Goal: Task Accomplishment & Management: Complete application form

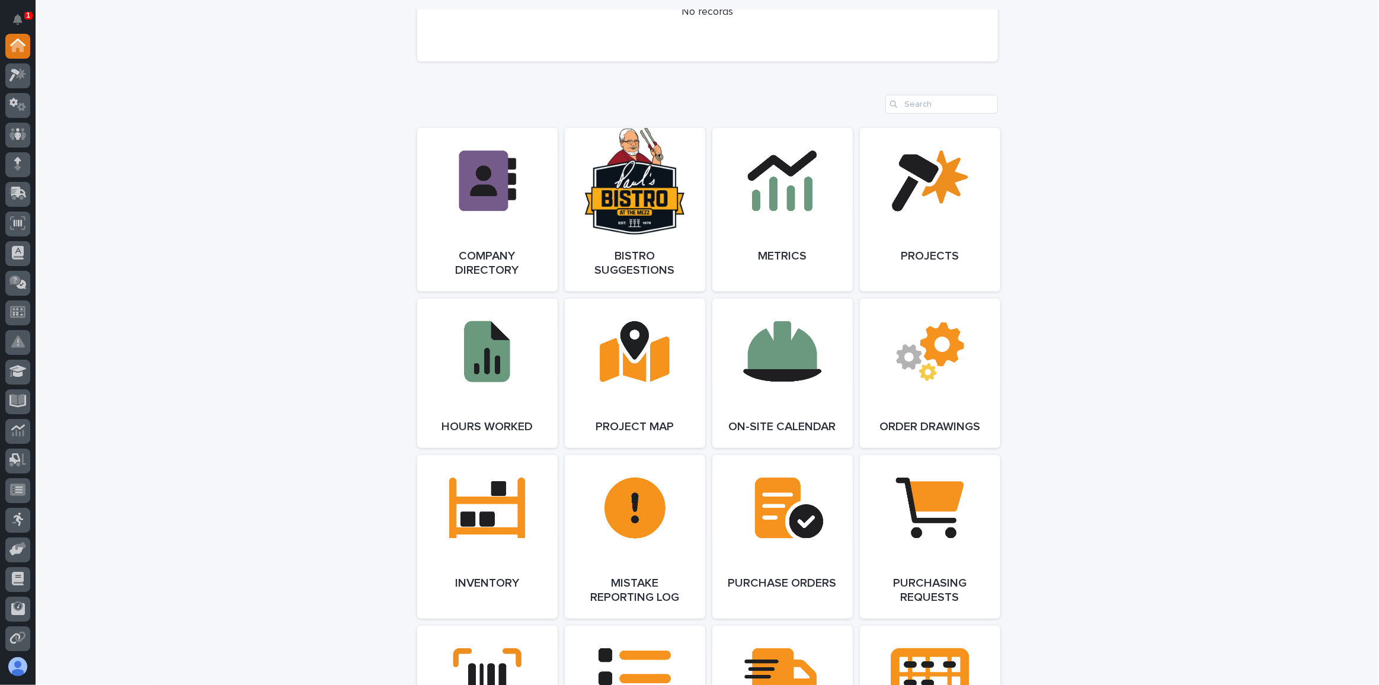
scroll to position [1077, 0]
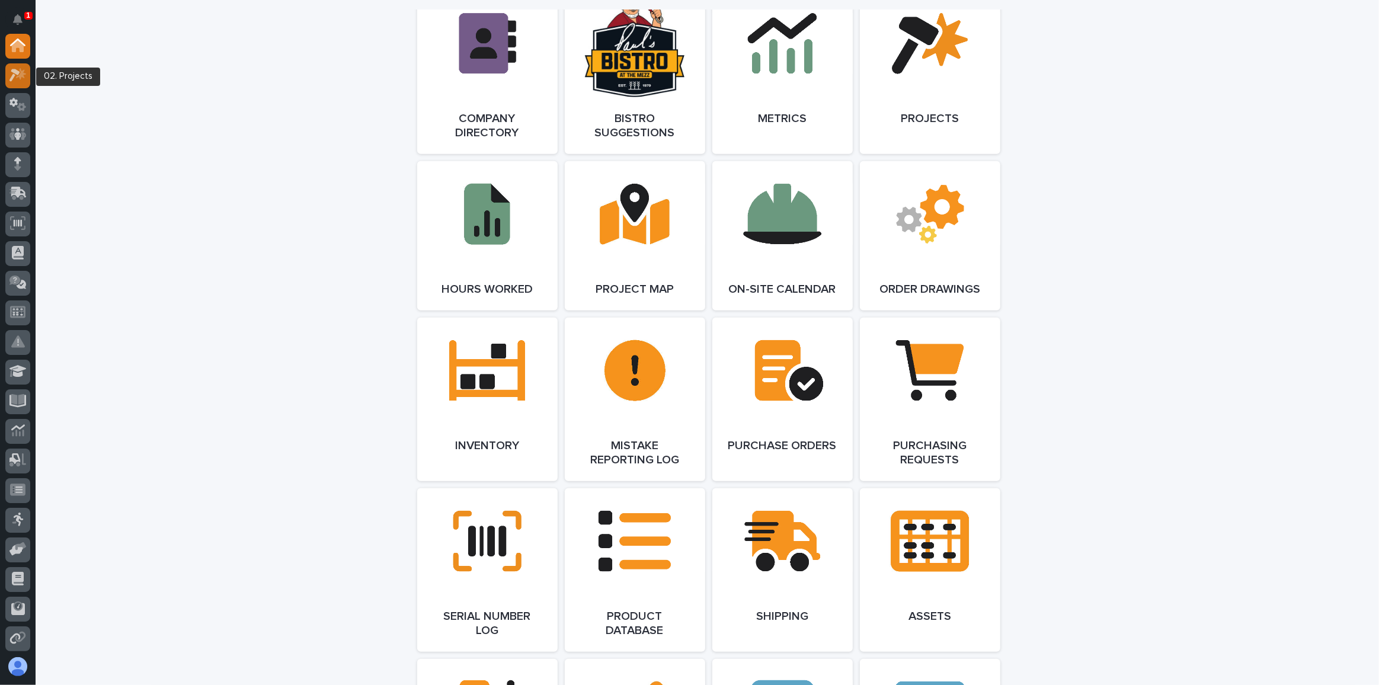
click at [15, 73] on icon at bounding box center [14, 75] width 11 height 13
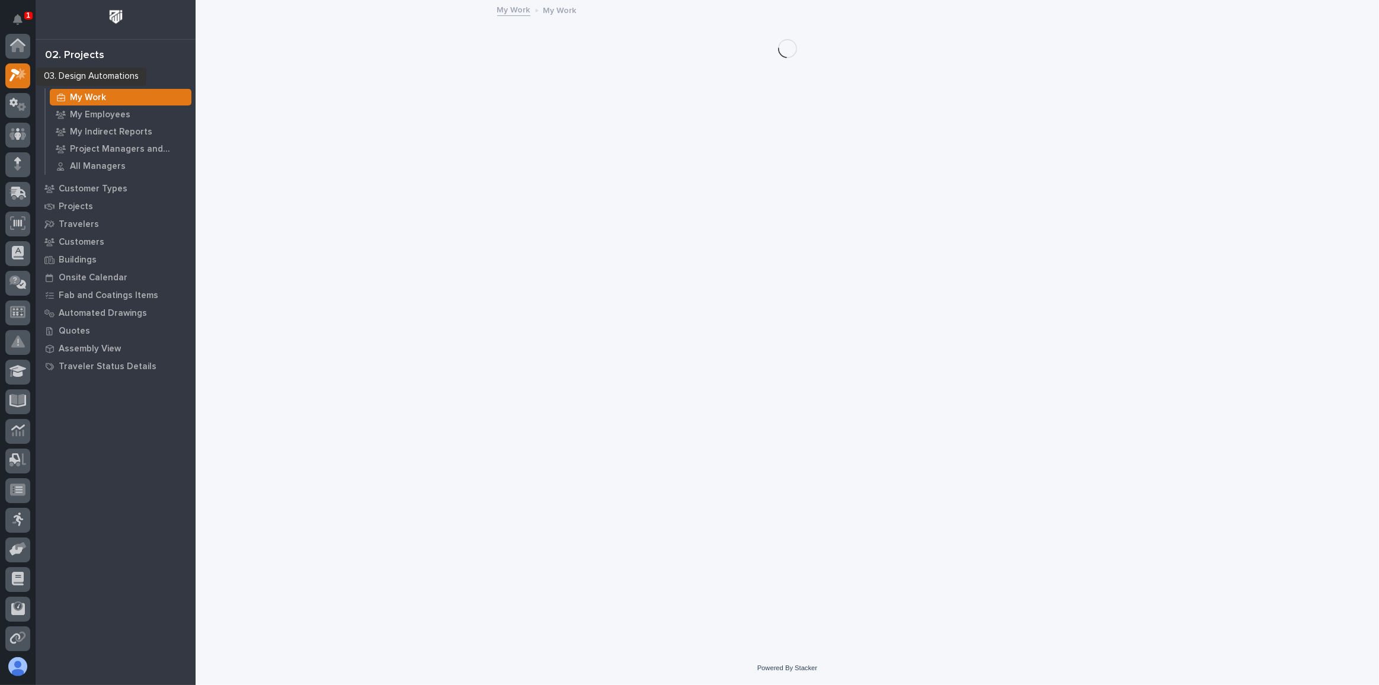
scroll to position [29, 0]
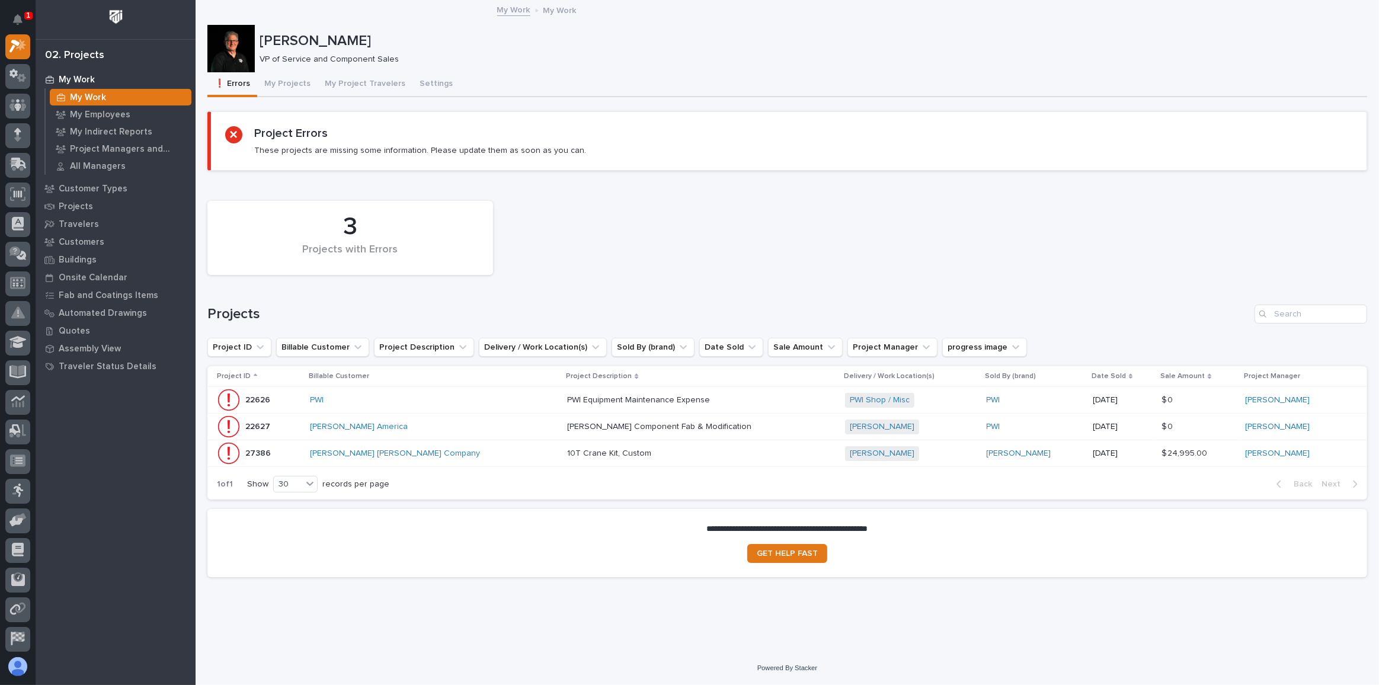
click at [567, 450] on p "10T Crane Kit, Custom" at bounding box center [610, 452] width 87 height 12
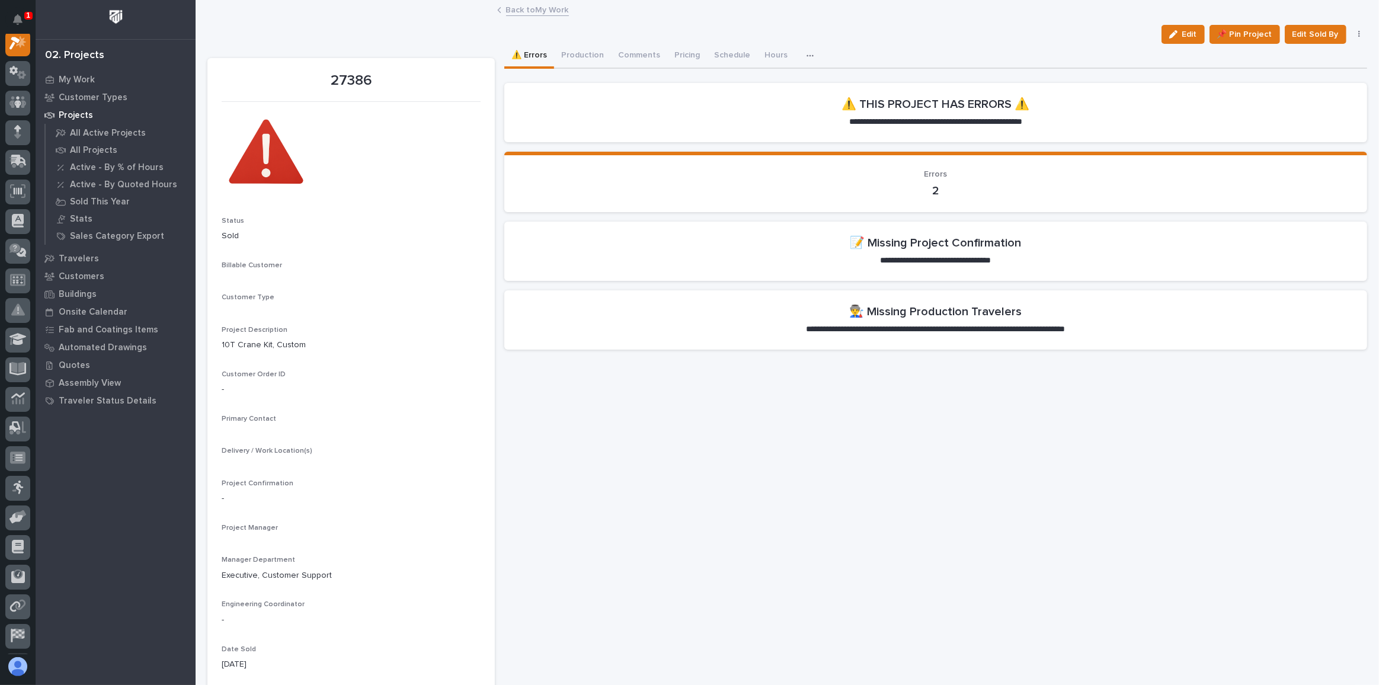
scroll to position [29, 0]
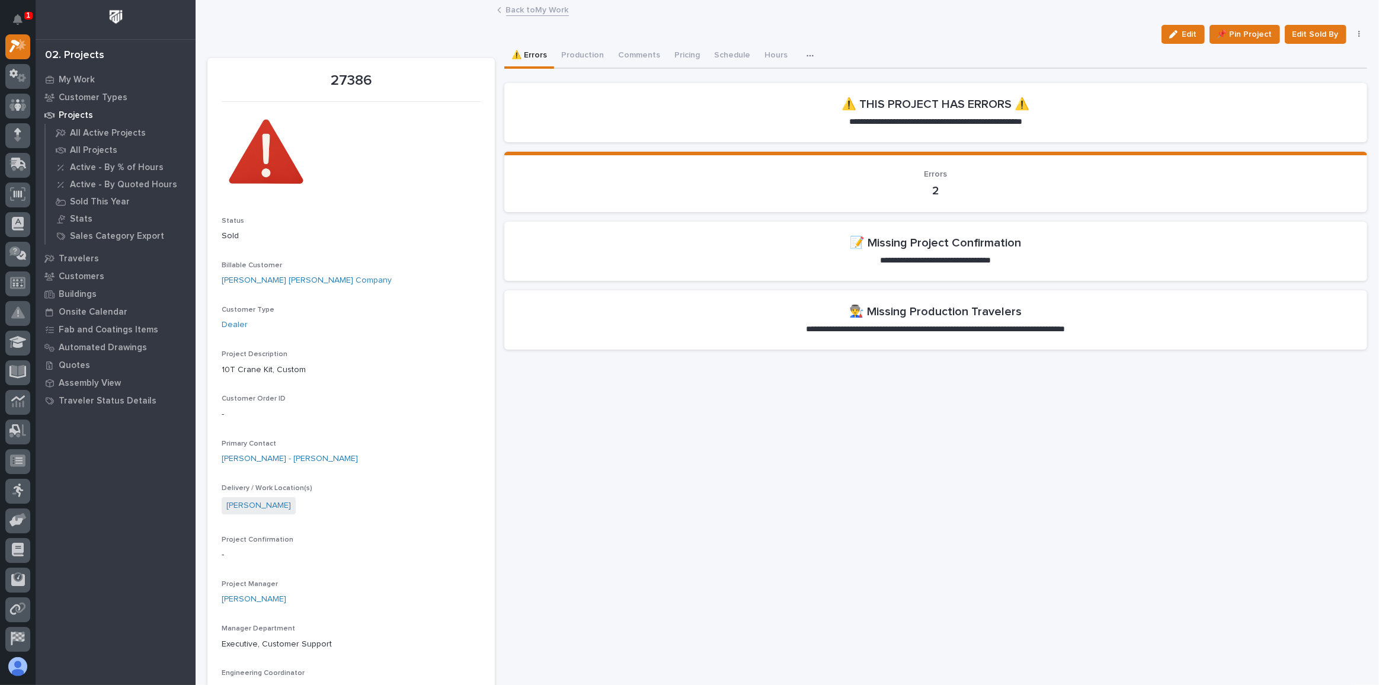
click at [933, 244] on h2 "📝 Missing Project Confirmation" at bounding box center [935, 243] width 171 height 14
click at [1176, 30] on div "button" at bounding box center [1175, 34] width 13 height 8
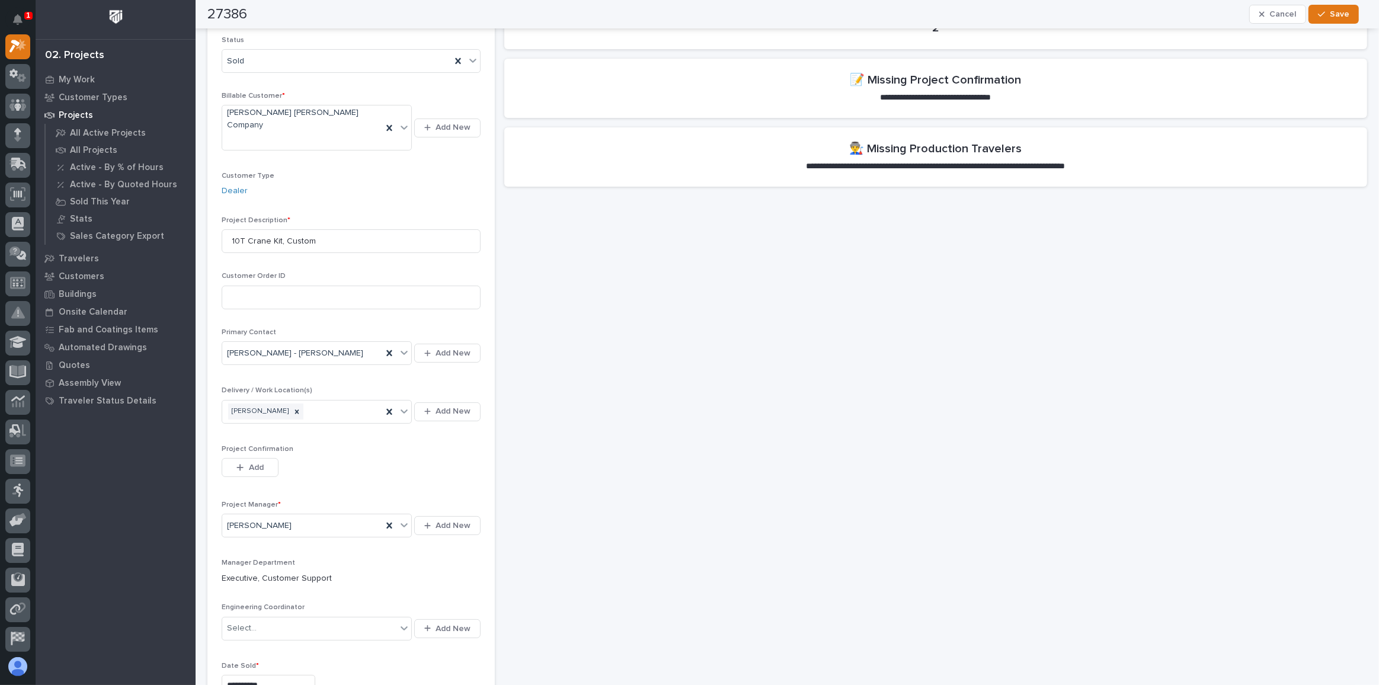
scroll to position [215, 0]
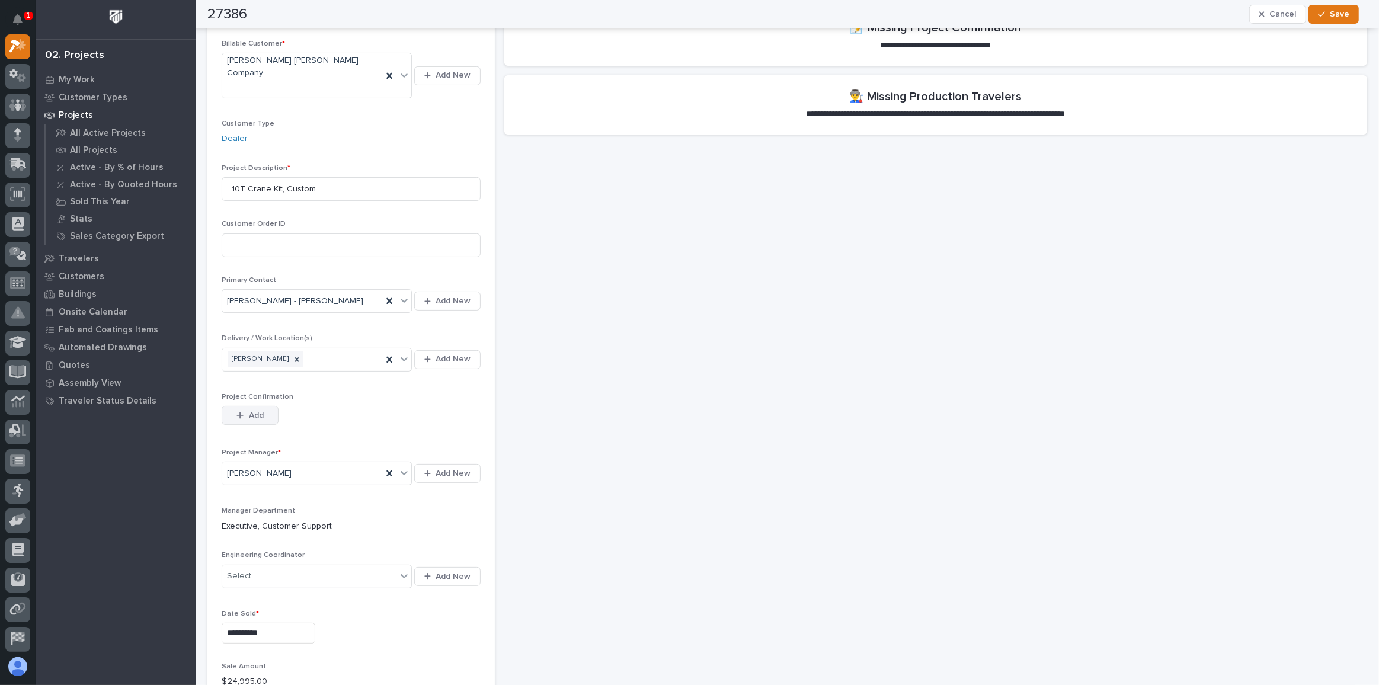
click at [251, 410] on span "Add" at bounding box center [256, 415] width 15 height 11
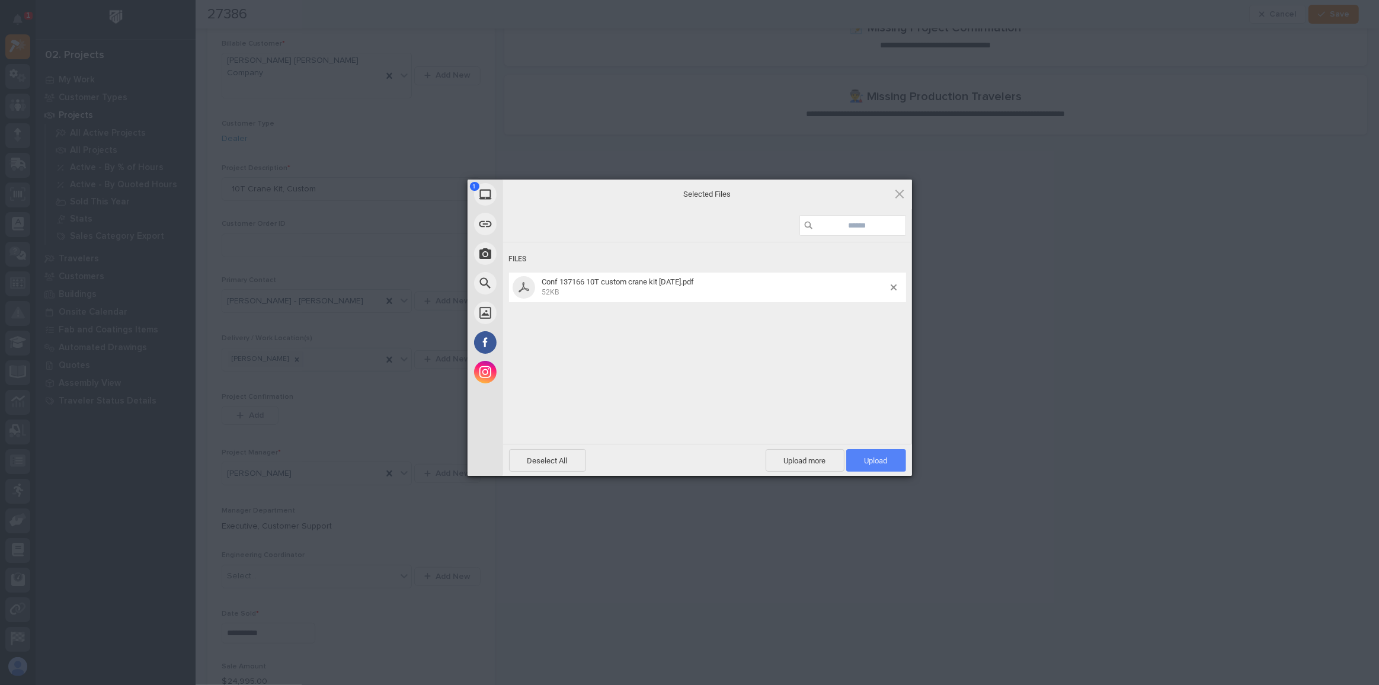
click at [872, 458] on span "Upload 1" at bounding box center [875, 460] width 23 height 9
click at [872, 481] on span "Upload 0" at bounding box center [876, 492] width 60 height 23
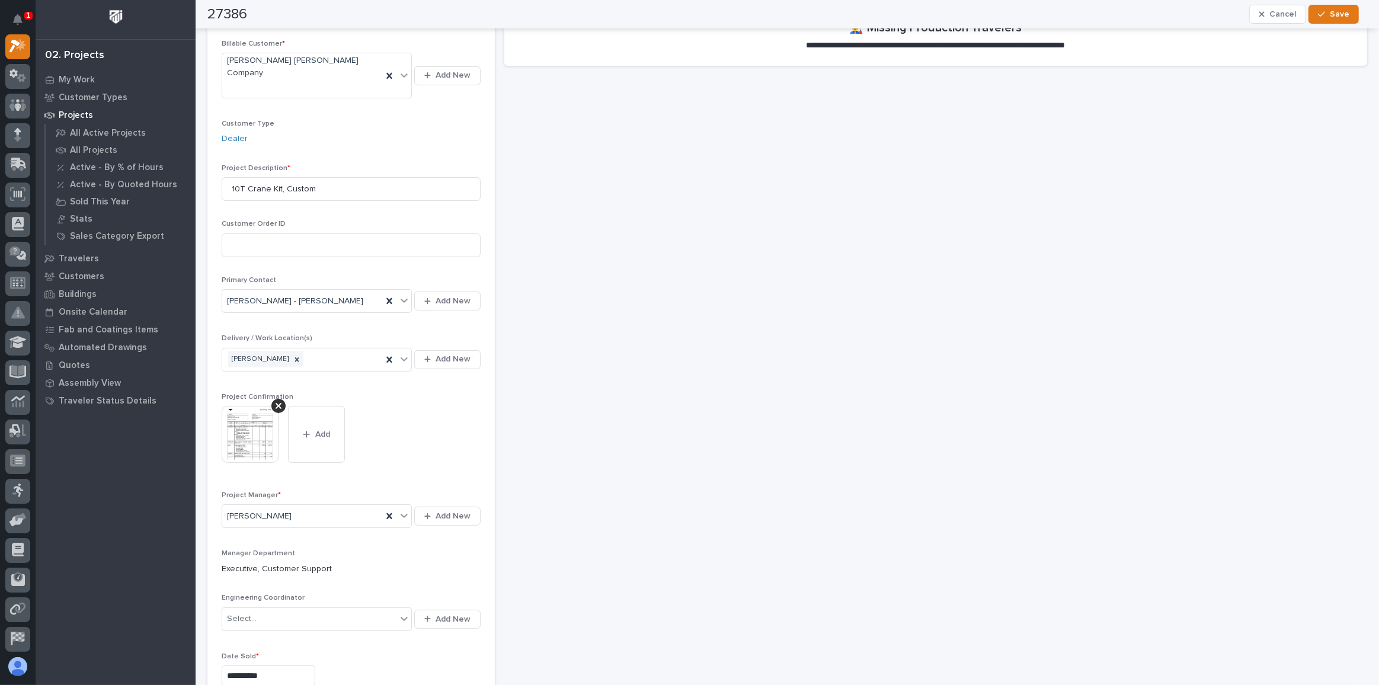
scroll to position [0, 0]
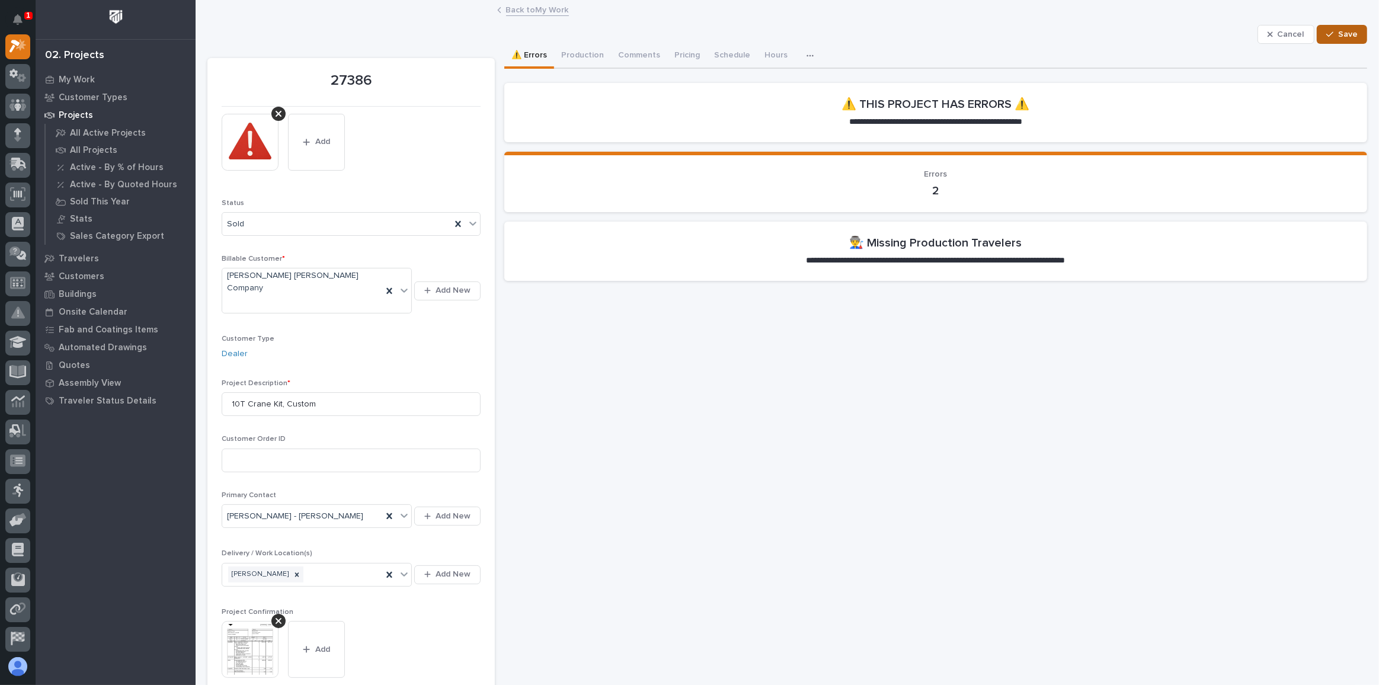
click at [1338, 30] on span "Save" at bounding box center [1348, 34] width 20 height 11
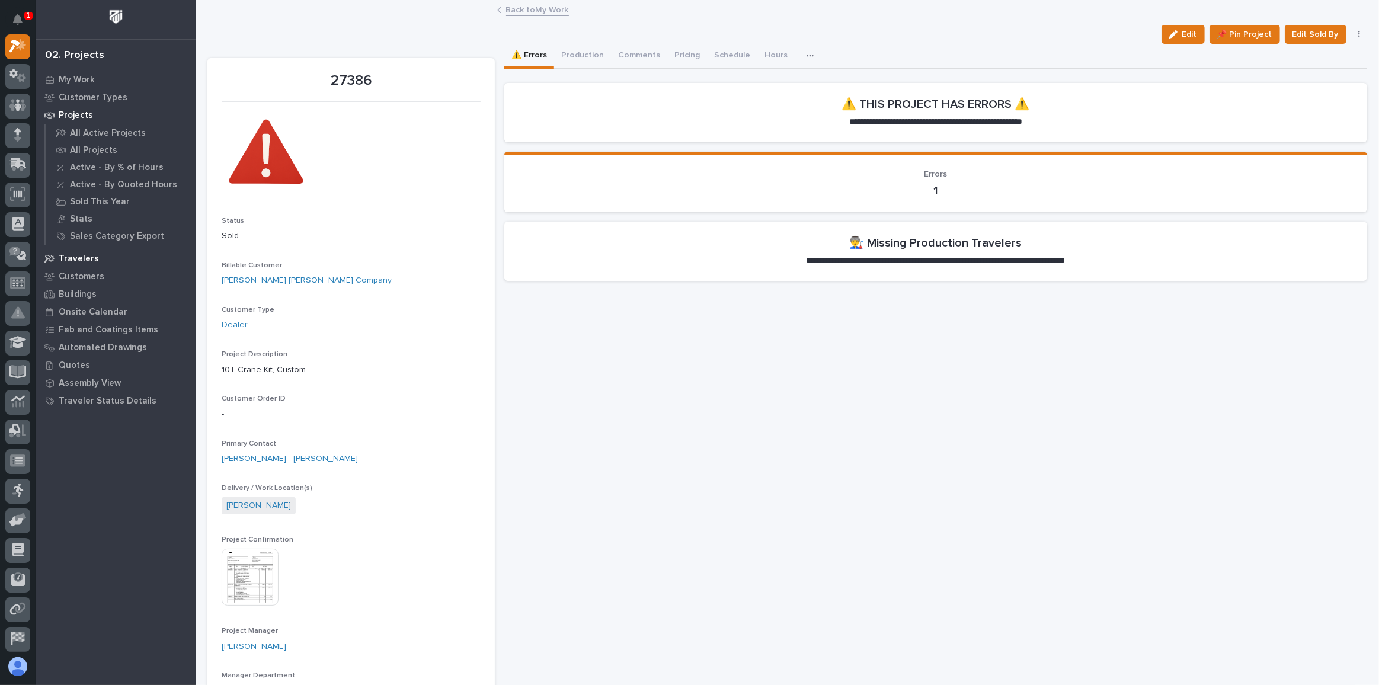
click at [73, 258] on p "Travelers" at bounding box center [79, 259] width 40 height 11
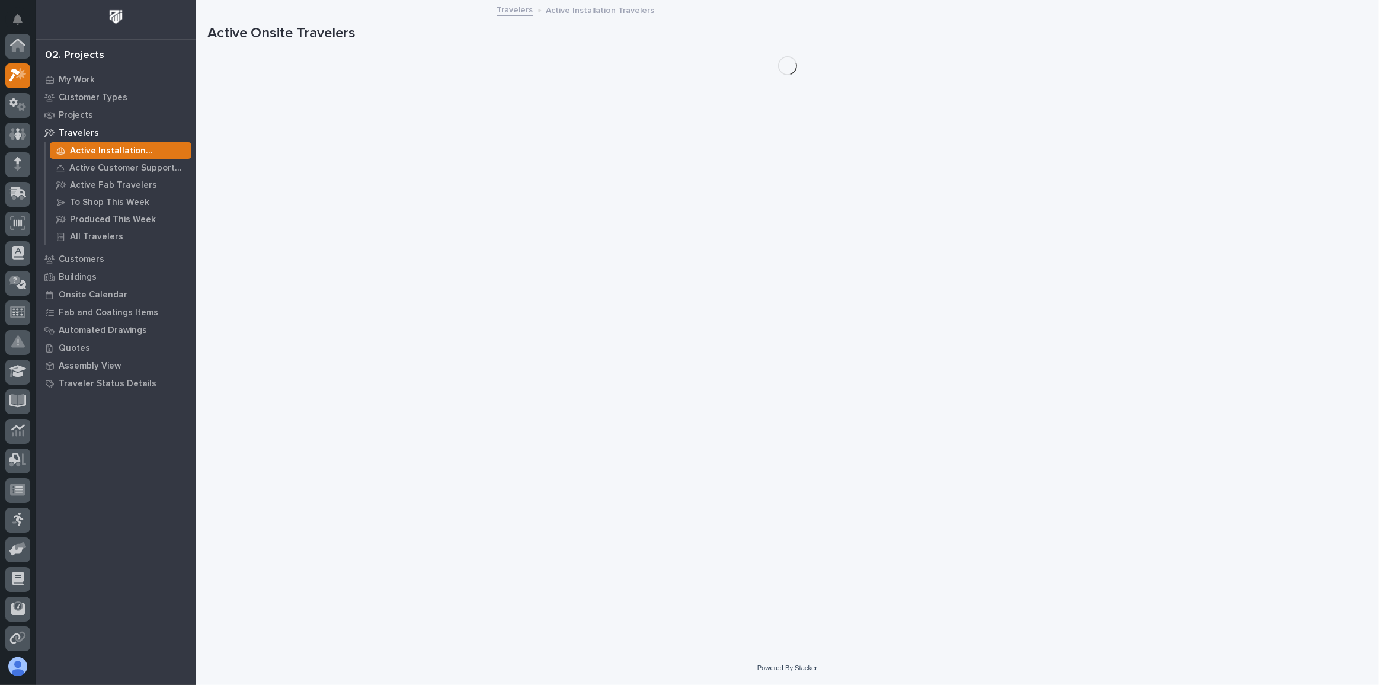
scroll to position [29, 0]
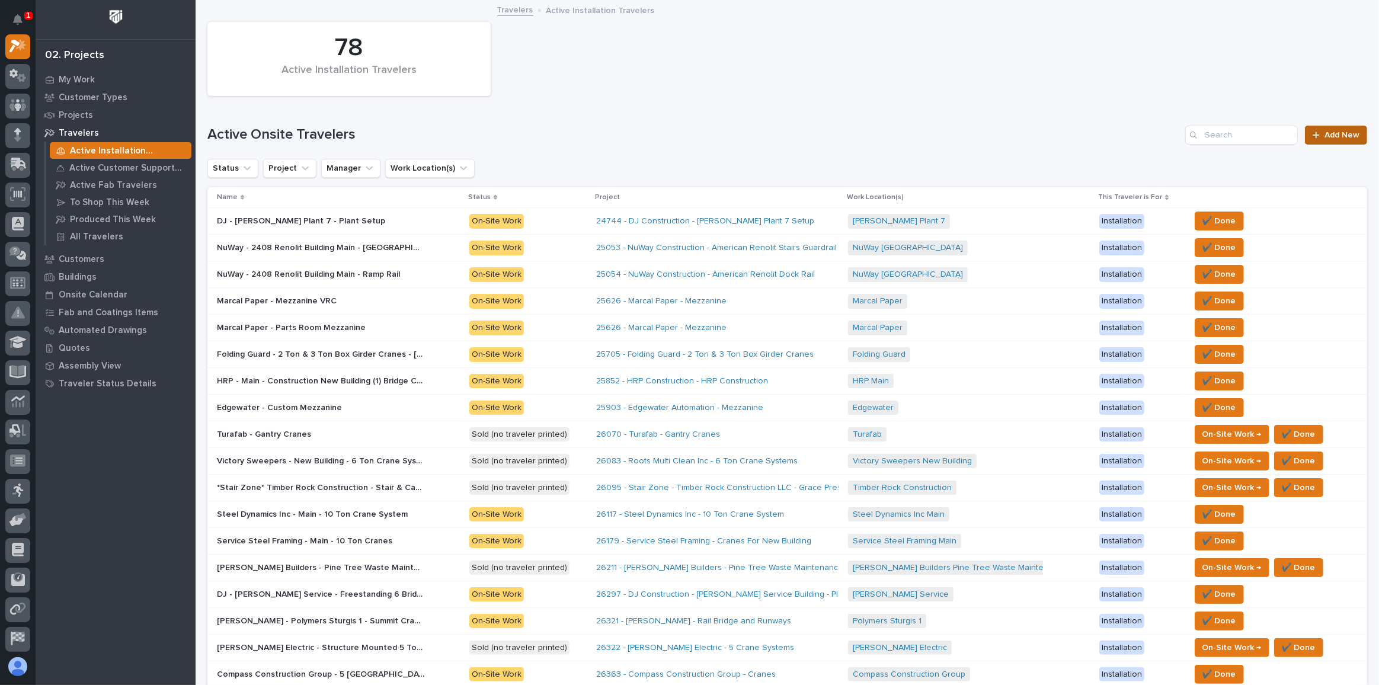
click at [1338, 131] on span "Add New" at bounding box center [1341, 135] width 35 height 8
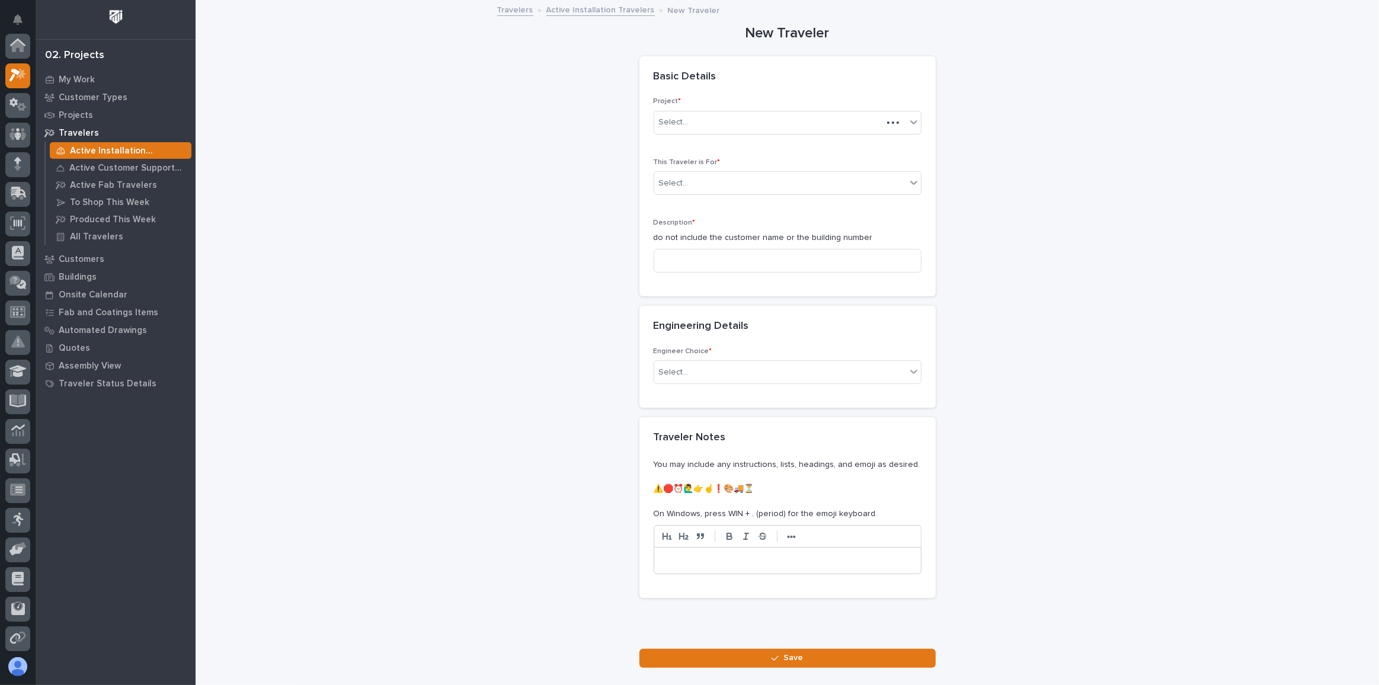
scroll to position [29, 0]
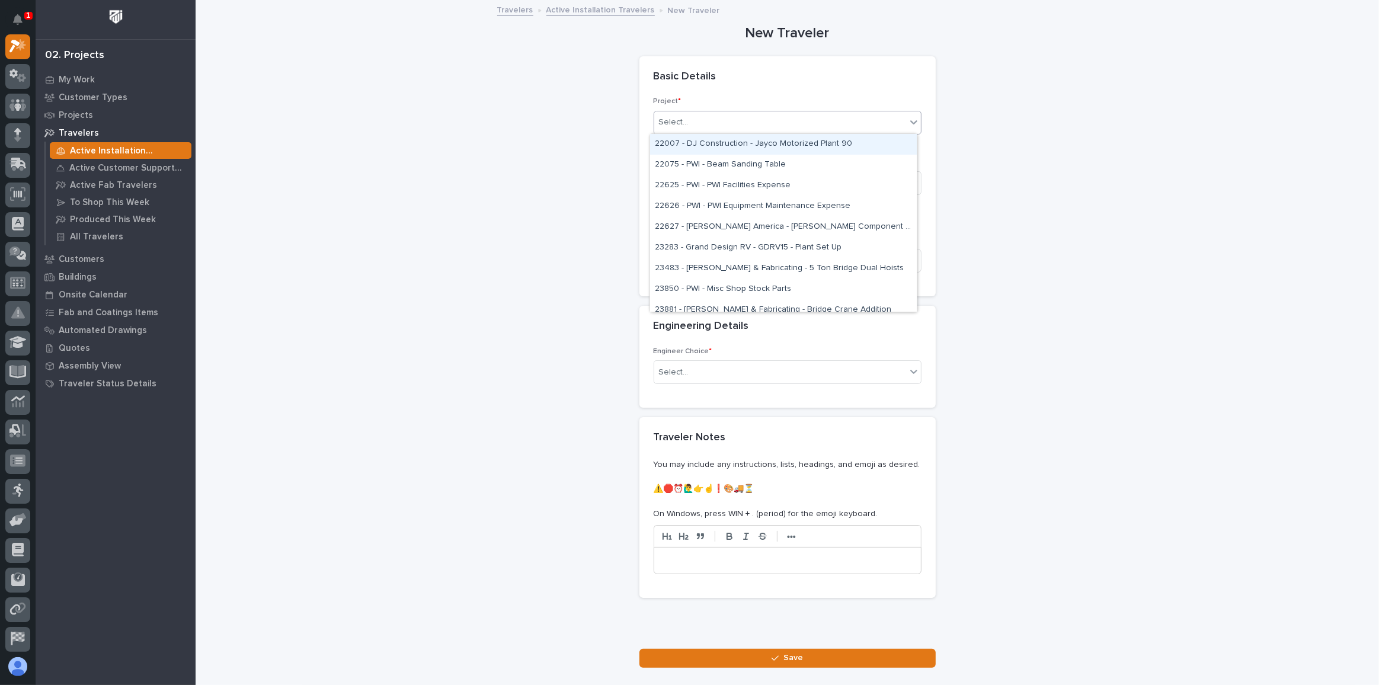
click at [910, 120] on icon at bounding box center [913, 122] width 7 height 4
type input "*****"
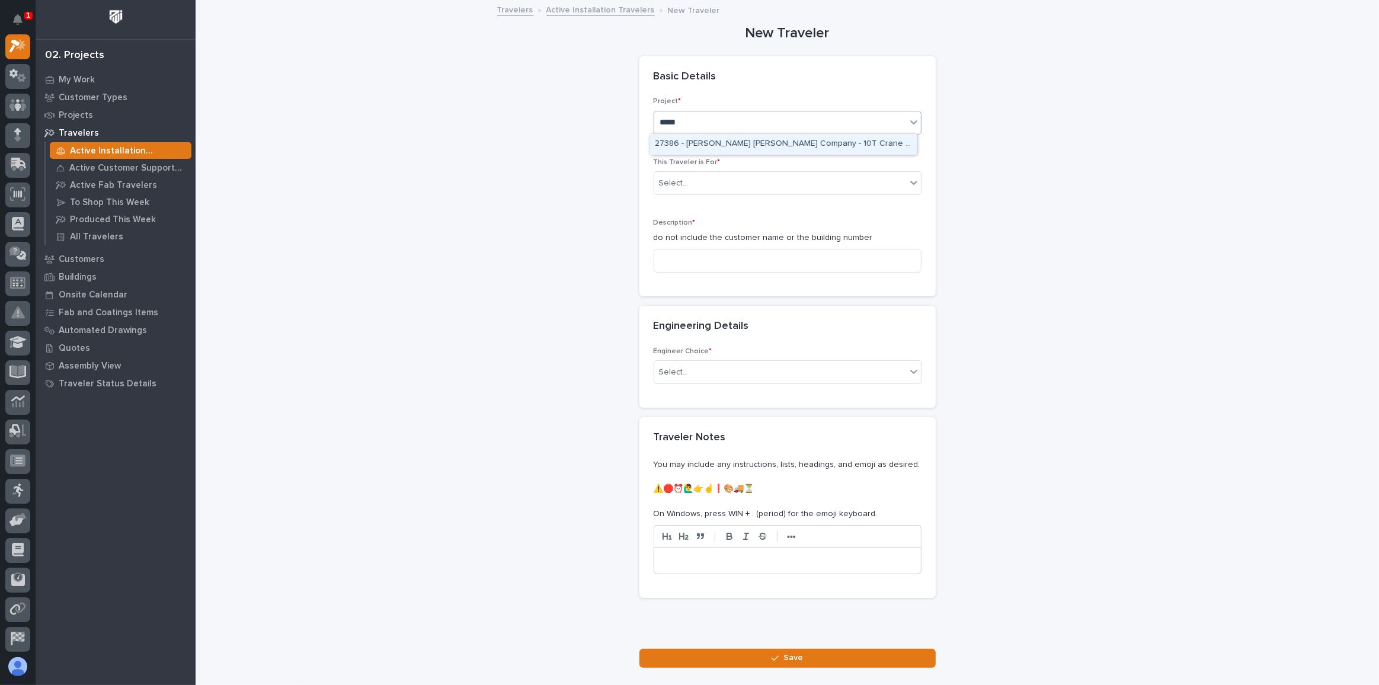
click at [754, 142] on div "27386 - [PERSON_NAME] [PERSON_NAME] Company - 10T Crane Kit, Custom" at bounding box center [783, 144] width 267 height 21
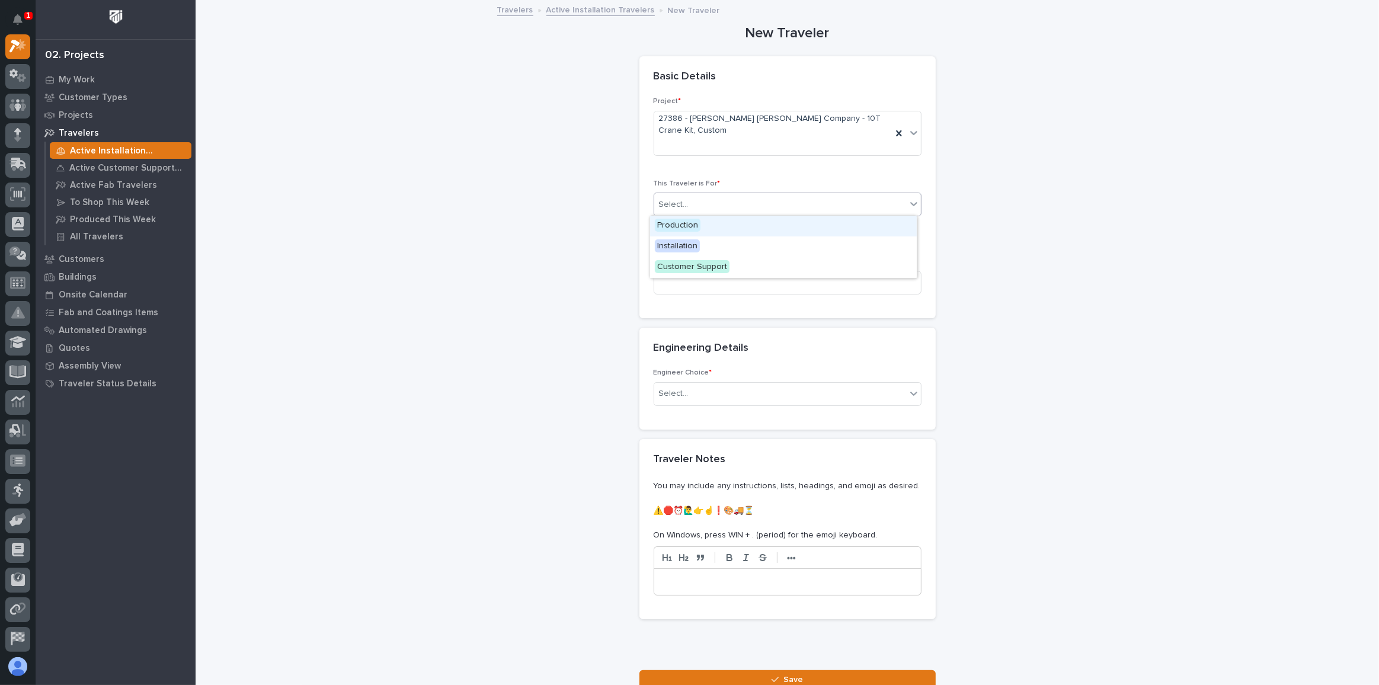
click at [685, 203] on div "Select..." at bounding box center [780, 205] width 252 height 20
click at [671, 223] on span "Production" at bounding box center [678, 225] width 46 height 13
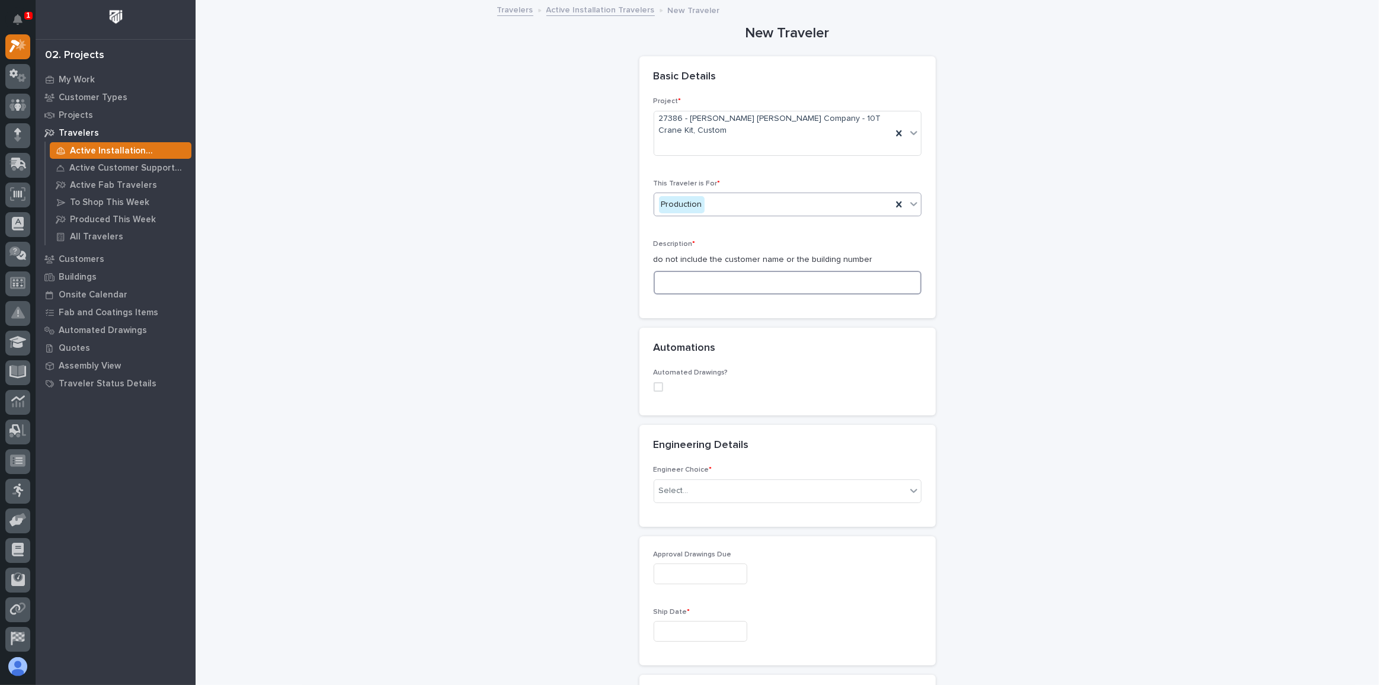
click at [663, 283] on input at bounding box center [788, 283] width 268 height 24
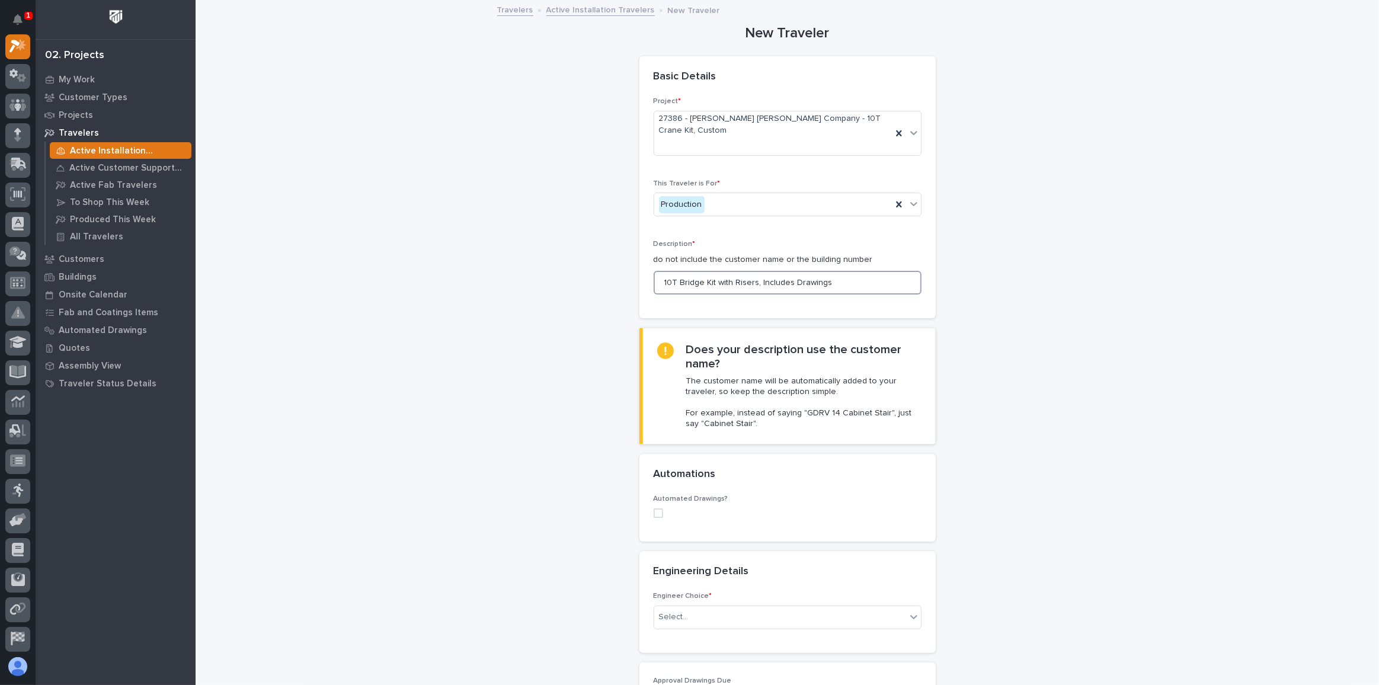
click at [793, 279] on input "10T Bridge Kit with Risers, Includes Drawings" at bounding box center [788, 283] width 268 height 24
click at [834, 281] on input "10T Bridge Kit with Risers, Includes drawings" at bounding box center [788, 283] width 268 height 24
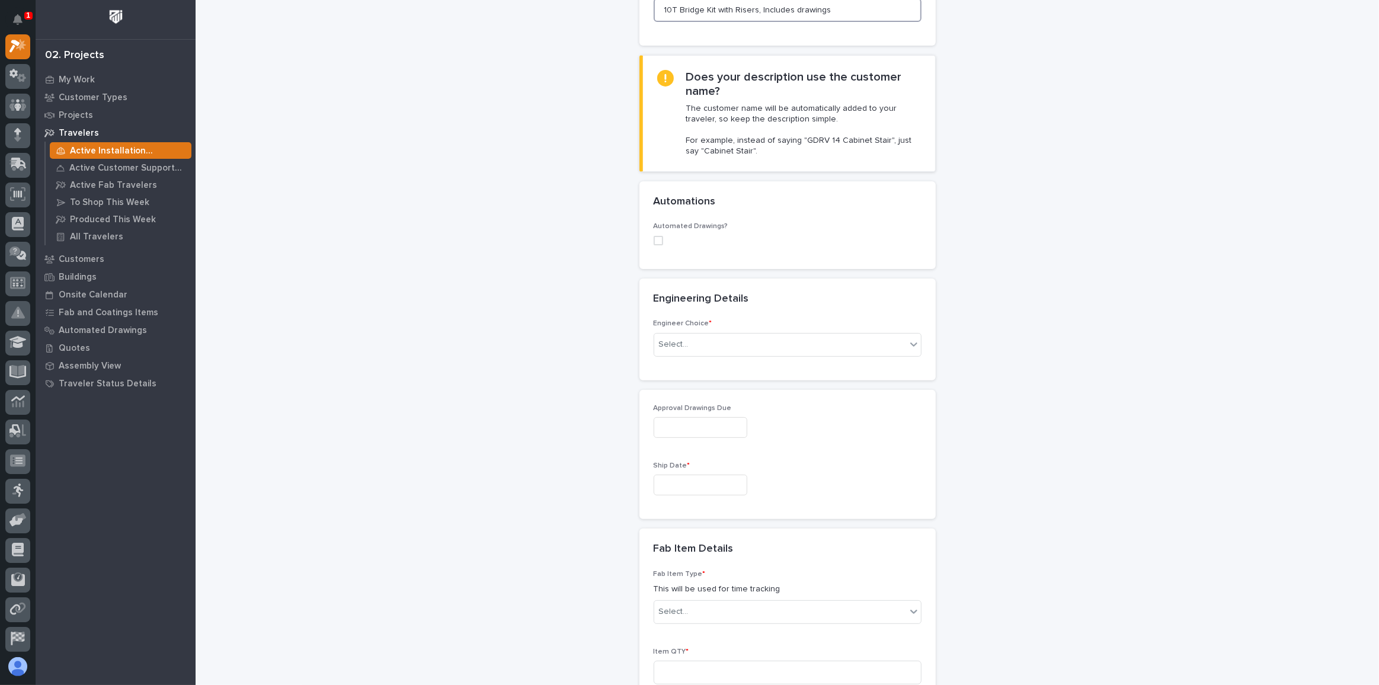
scroll to position [287, 0]
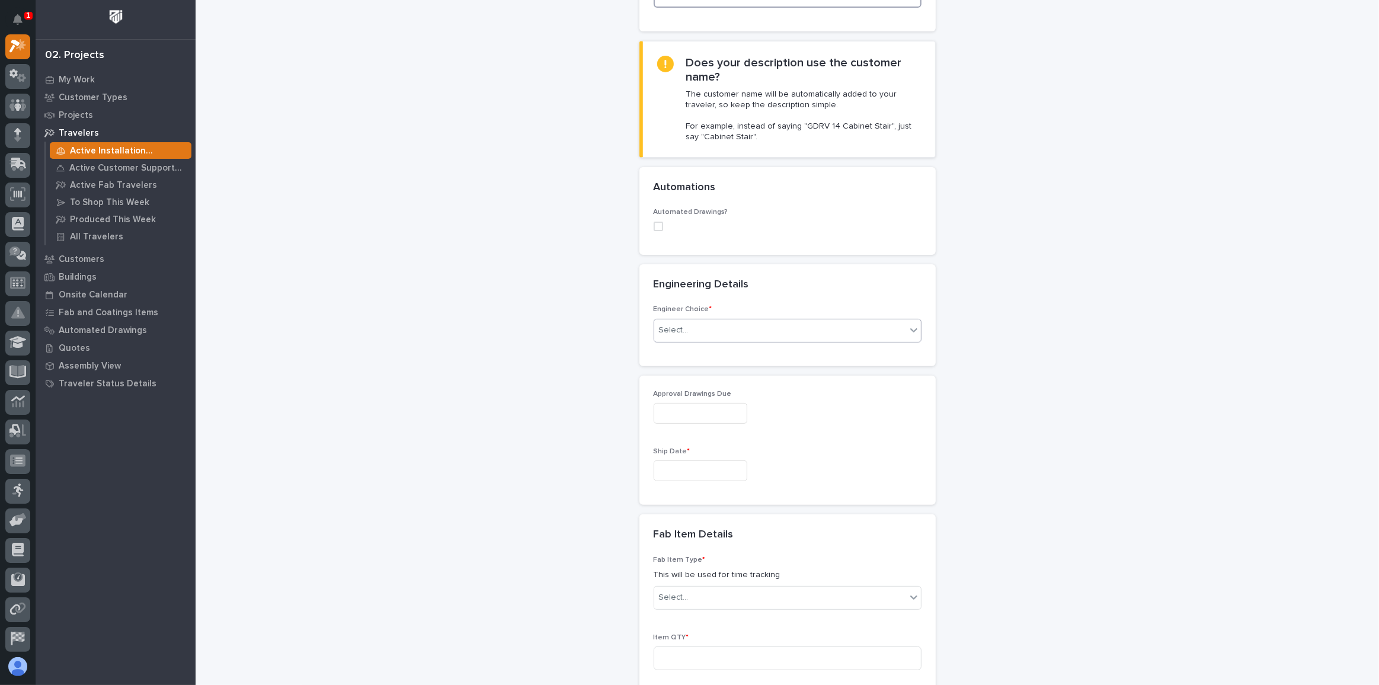
type input "10T Bridge Kit with Risers, Includes drawings"
click at [676, 324] on div "Select..." at bounding box center [674, 330] width 30 height 12
click at [674, 370] on div "I want my coordinator to choose an engineer" at bounding box center [783, 371] width 267 height 21
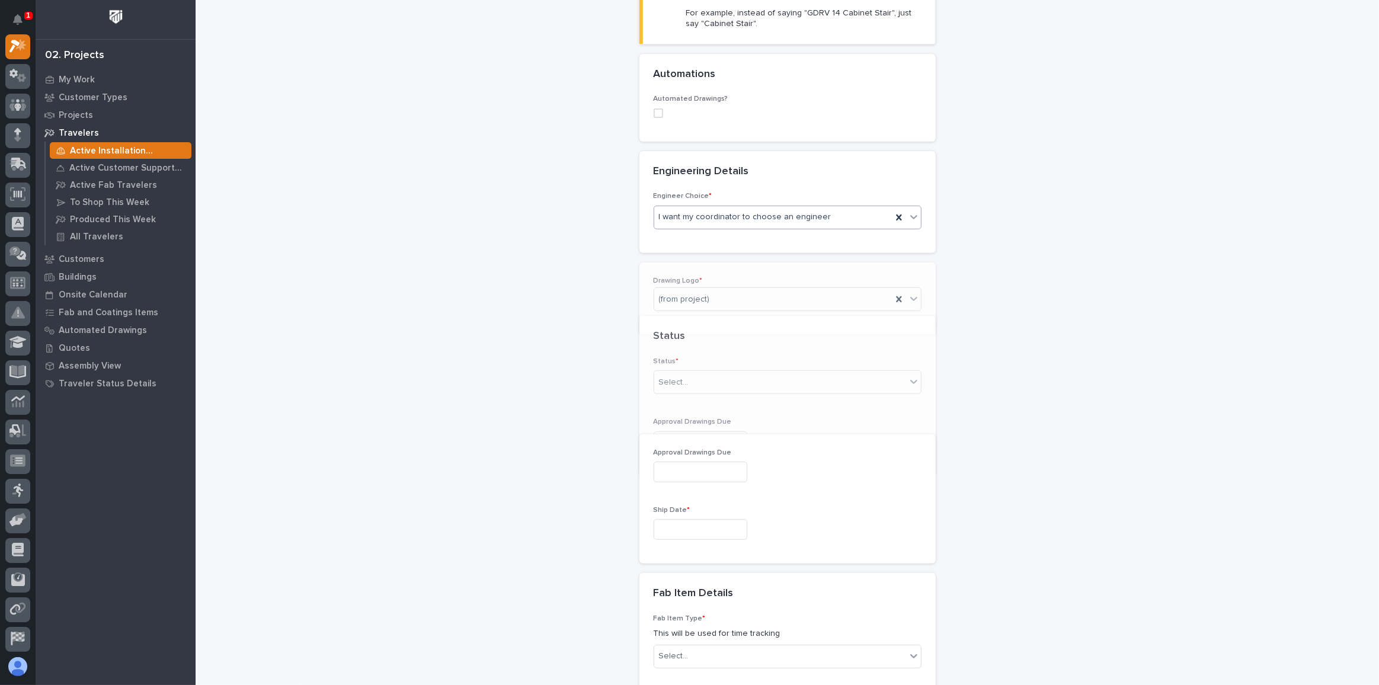
scroll to position [412, 0]
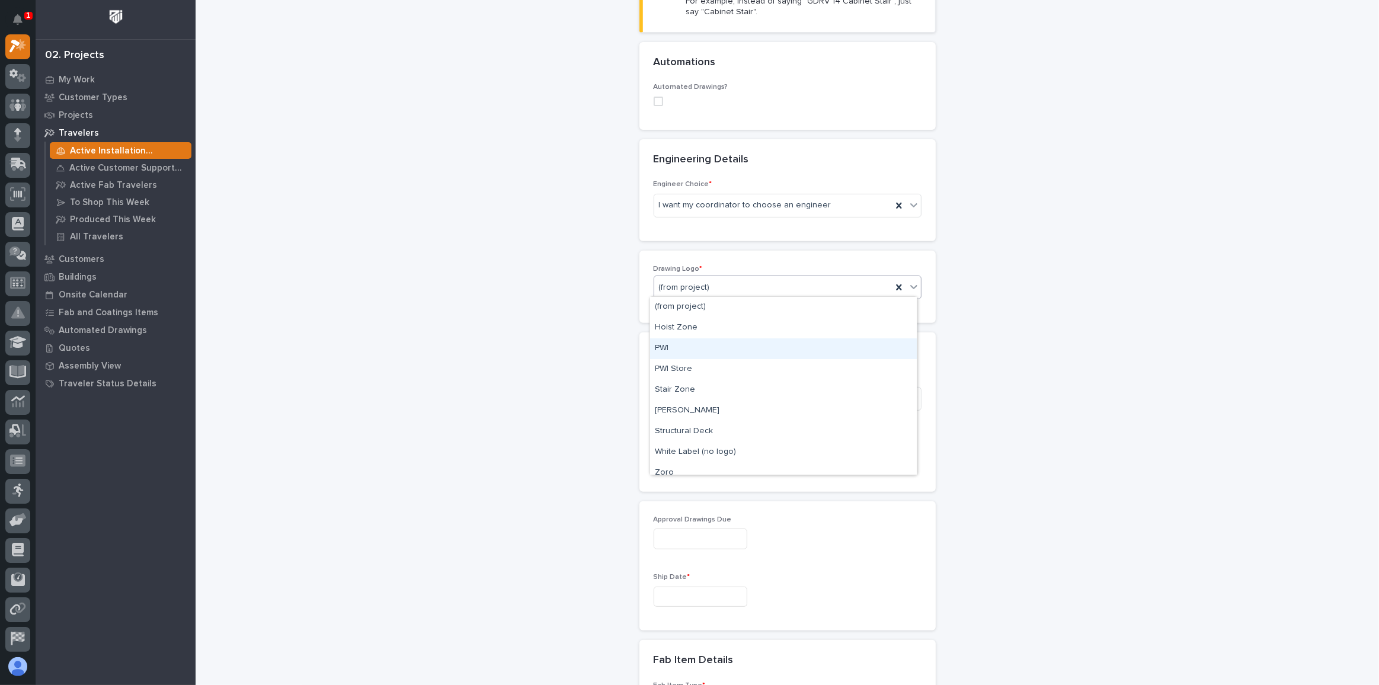
click at [672, 347] on div "PWI" at bounding box center [783, 348] width 267 height 21
click at [679, 395] on div "Select..." at bounding box center [674, 399] width 30 height 12
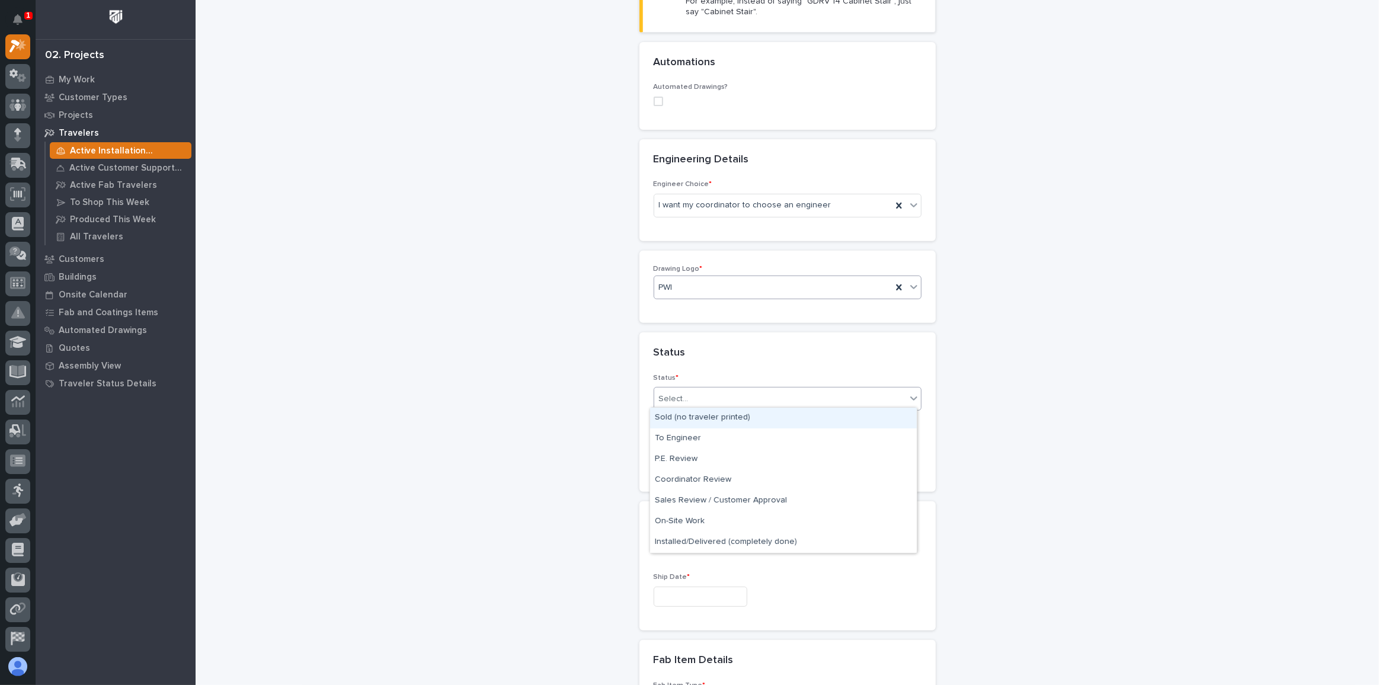
click at [663, 415] on div "Sold (no traveler printed)" at bounding box center [783, 418] width 267 height 21
click at [668, 456] on input "text" at bounding box center [701, 457] width 94 height 21
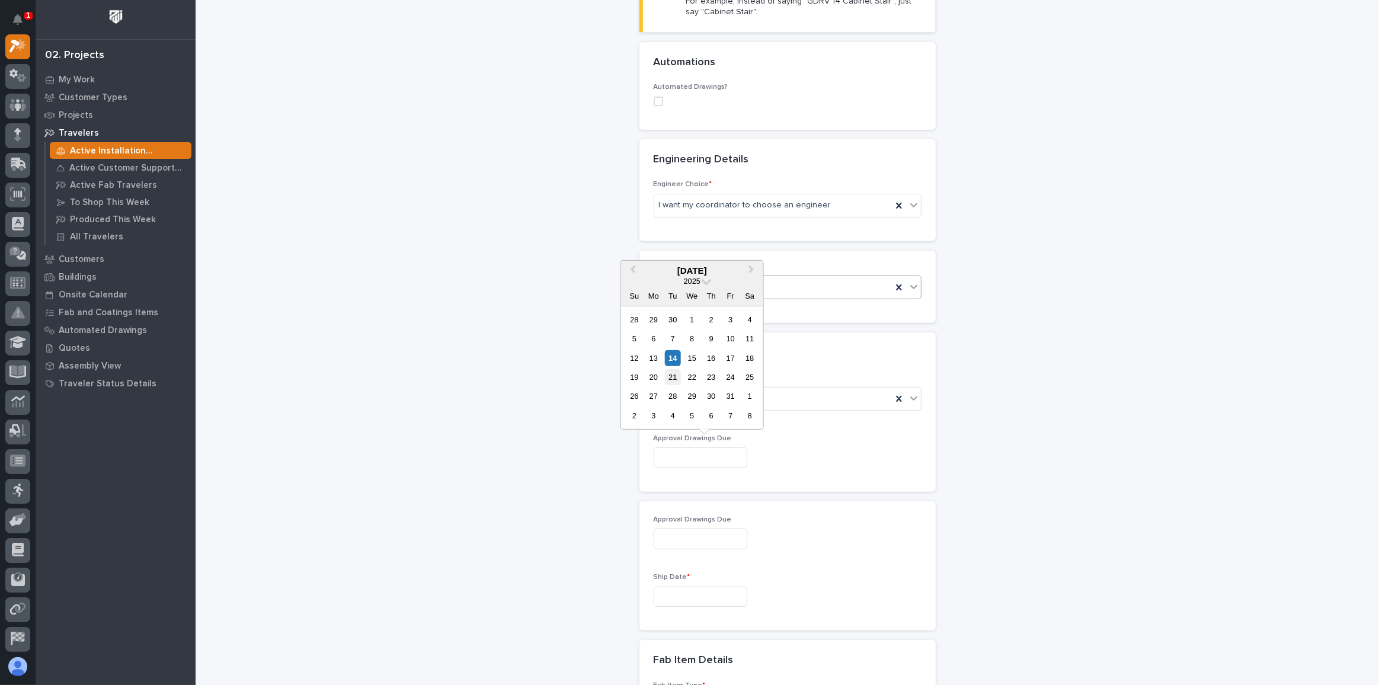
click at [675, 377] on div "21" at bounding box center [673, 377] width 16 height 16
type input "**********"
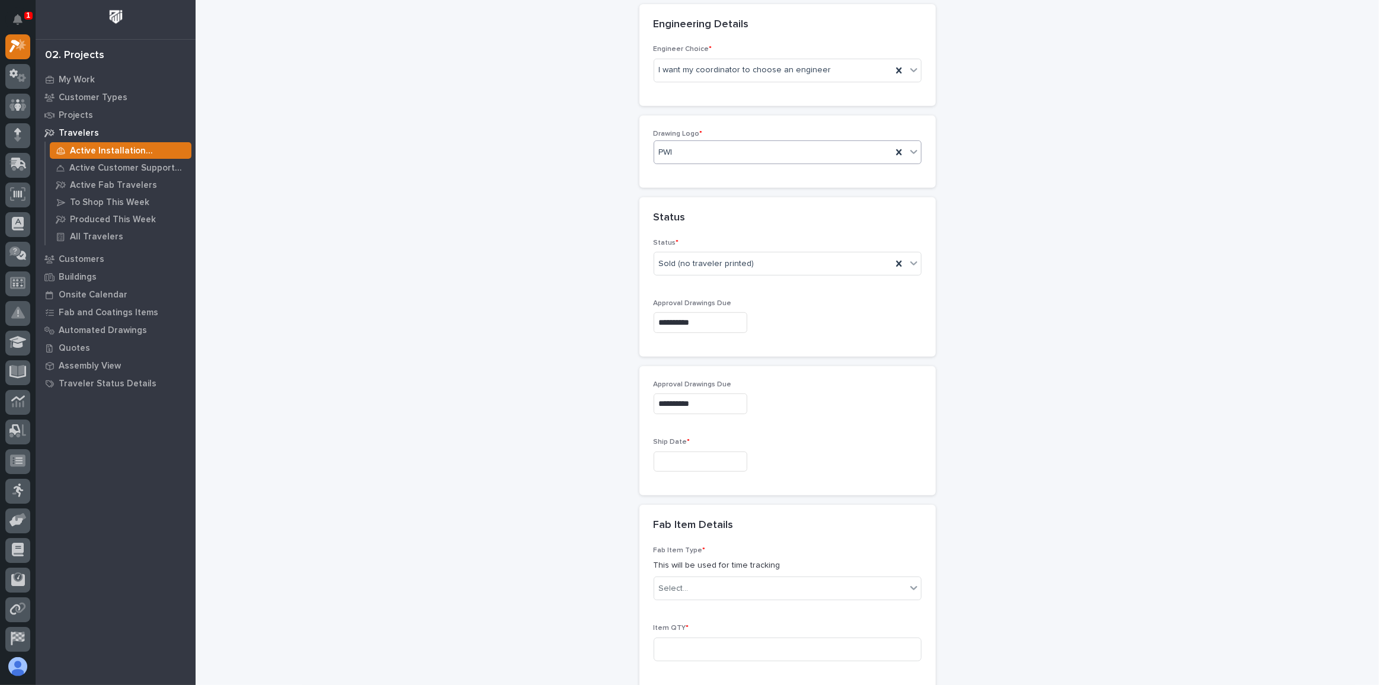
scroll to position [699, 0]
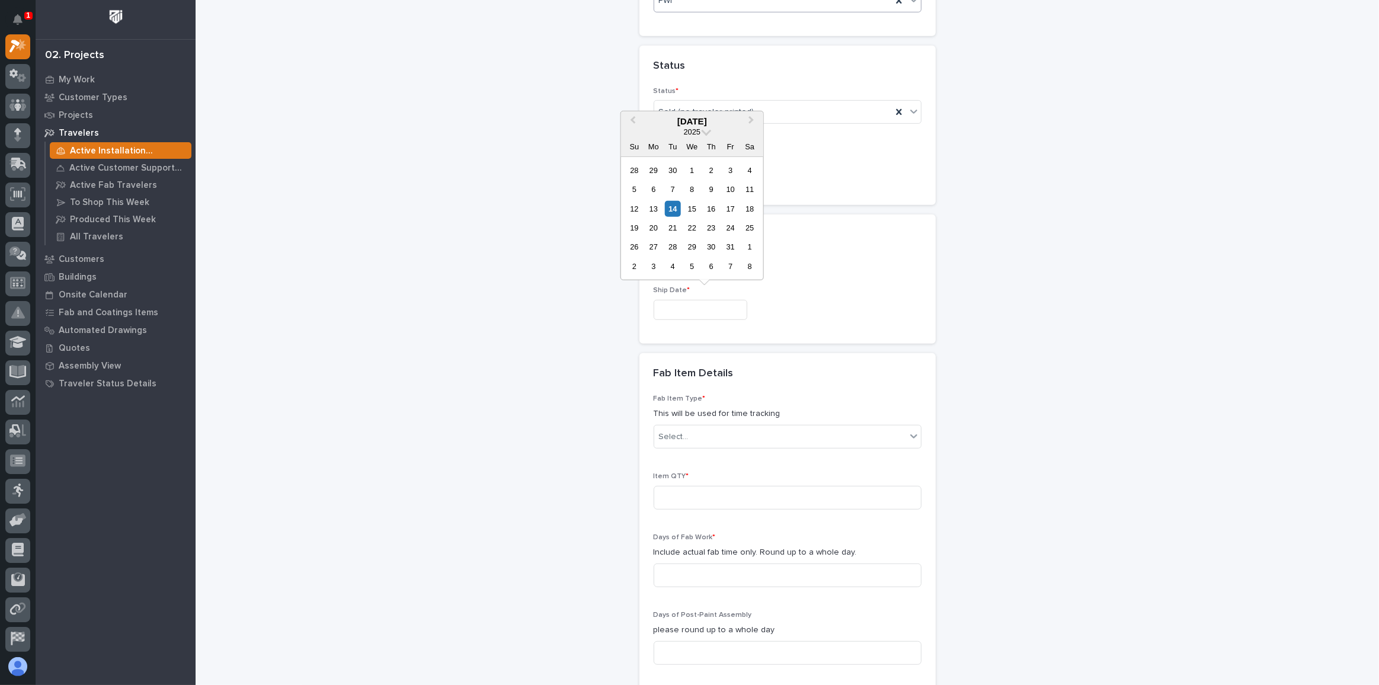
click at [667, 303] on input "text" at bounding box center [701, 310] width 94 height 21
click at [754, 120] on button "Next Month" at bounding box center [752, 121] width 19 height 19
click at [729, 205] on div "14" at bounding box center [730, 208] width 16 height 16
type input "**********"
click at [690, 432] on input "text" at bounding box center [690, 437] width 1 height 10
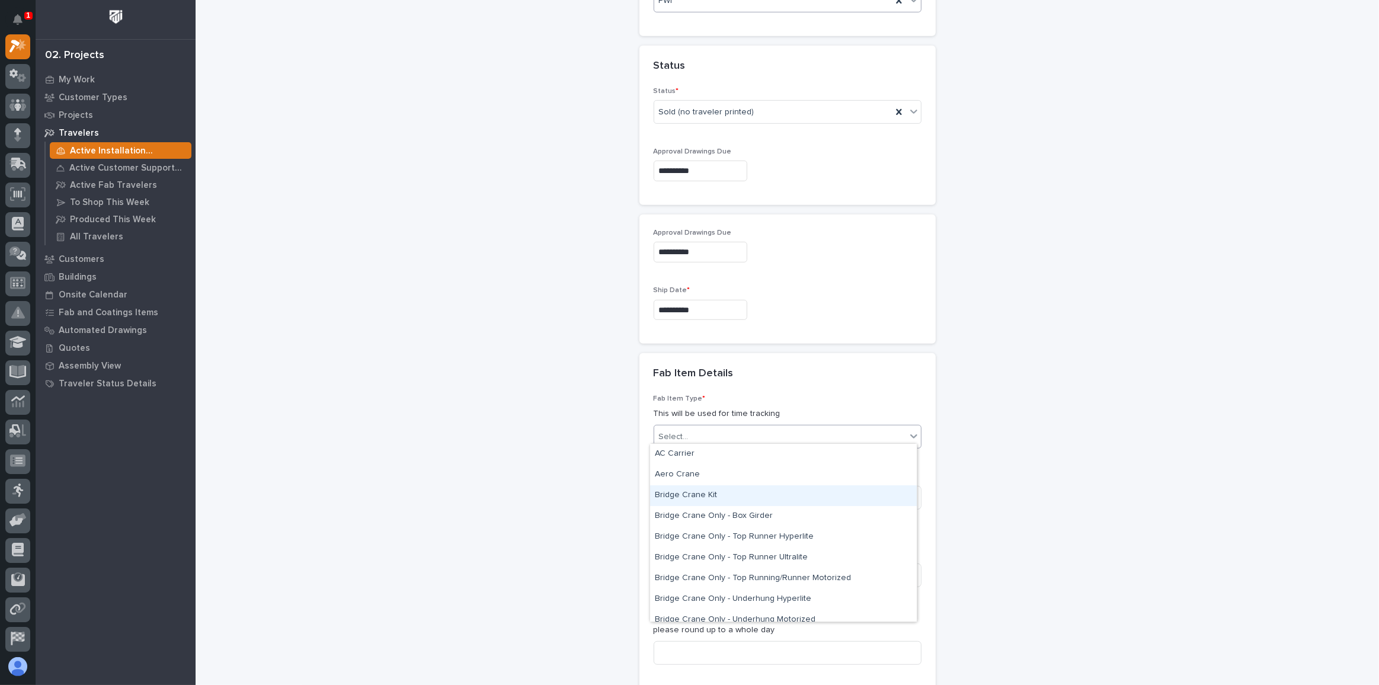
click at [677, 494] on div "Bridge Crane Kit" at bounding box center [783, 495] width 267 height 21
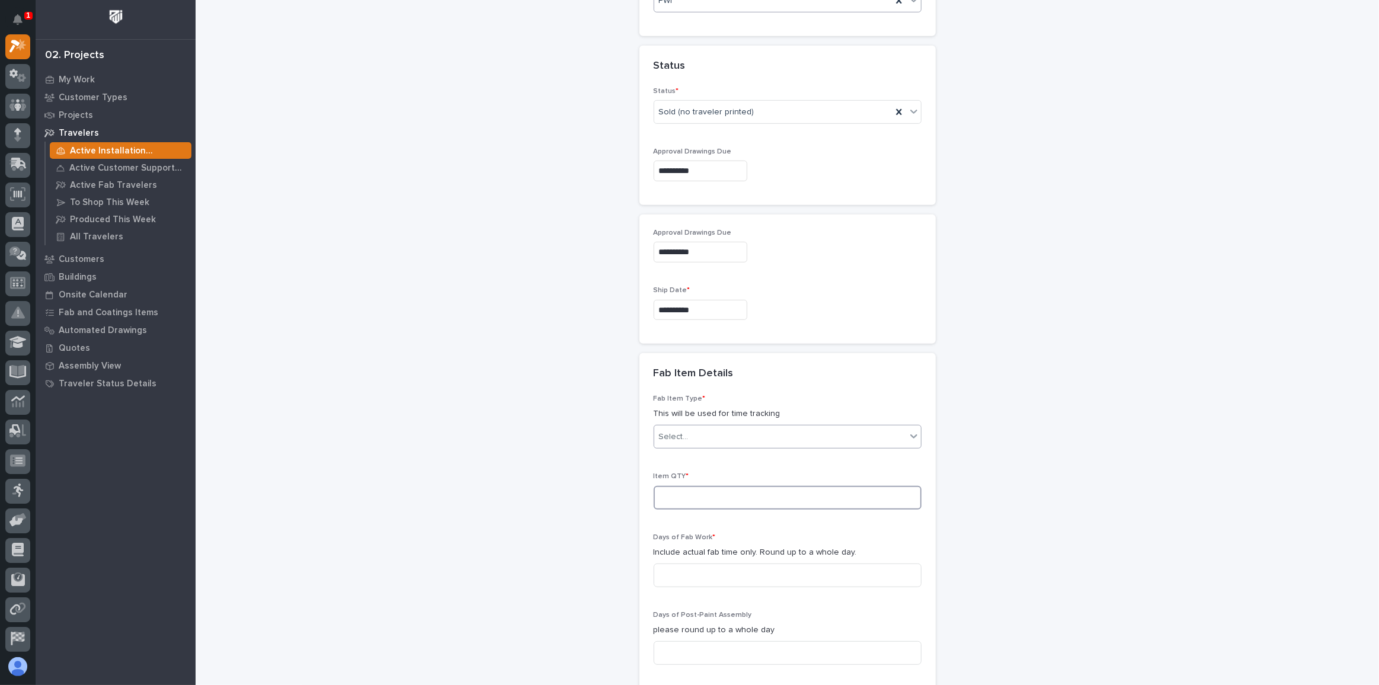
click at [677, 494] on input at bounding box center [788, 498] width 268 height 24
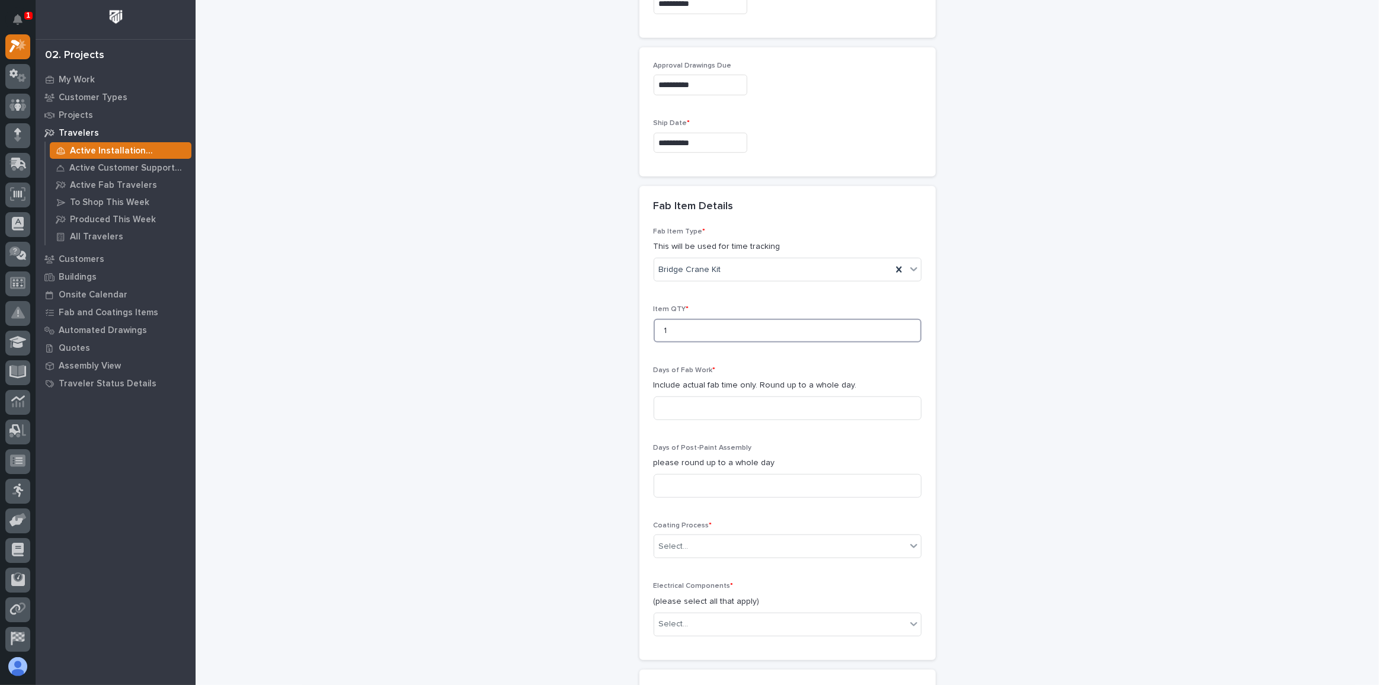
scroll to position [914, 0]
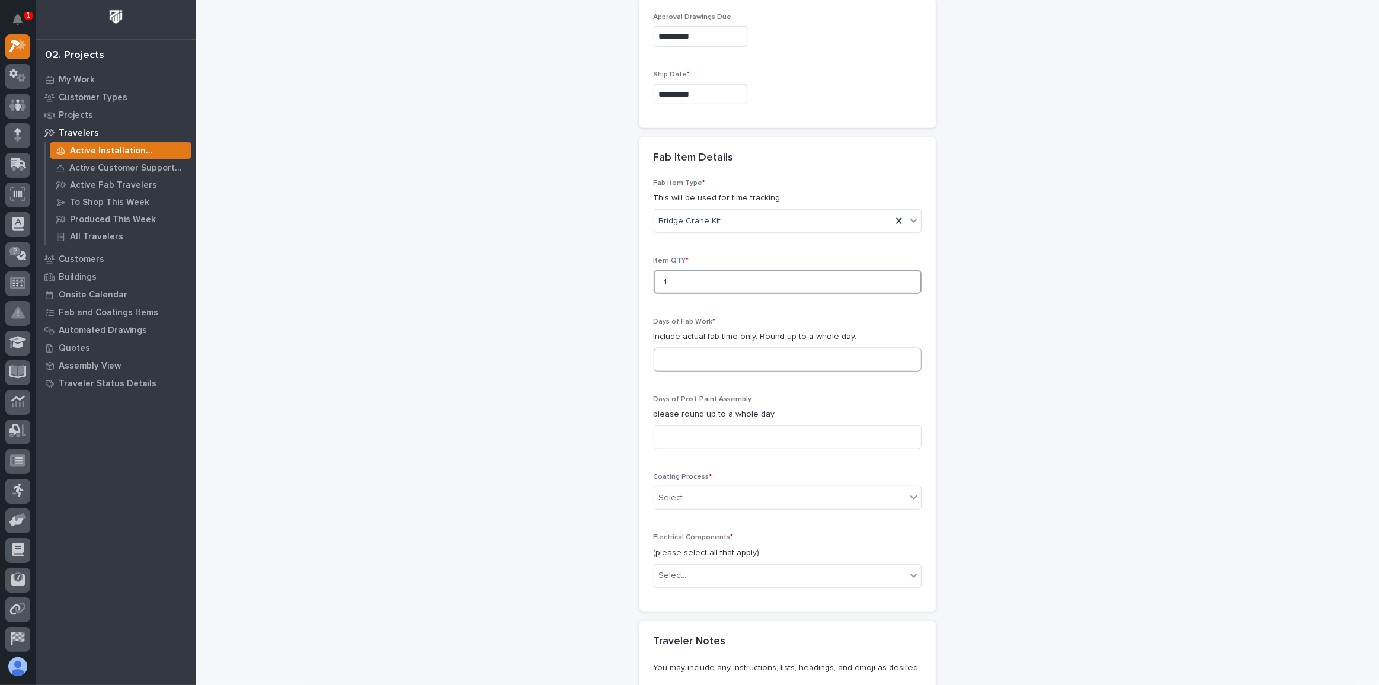
type input "1"
click at [661, 352] on input at bounding box center [788, 360] width 268 height 24
type input "3"
click at [662, 431] on input at bounding box center [788, 437] width 268 height 24
type input "3"
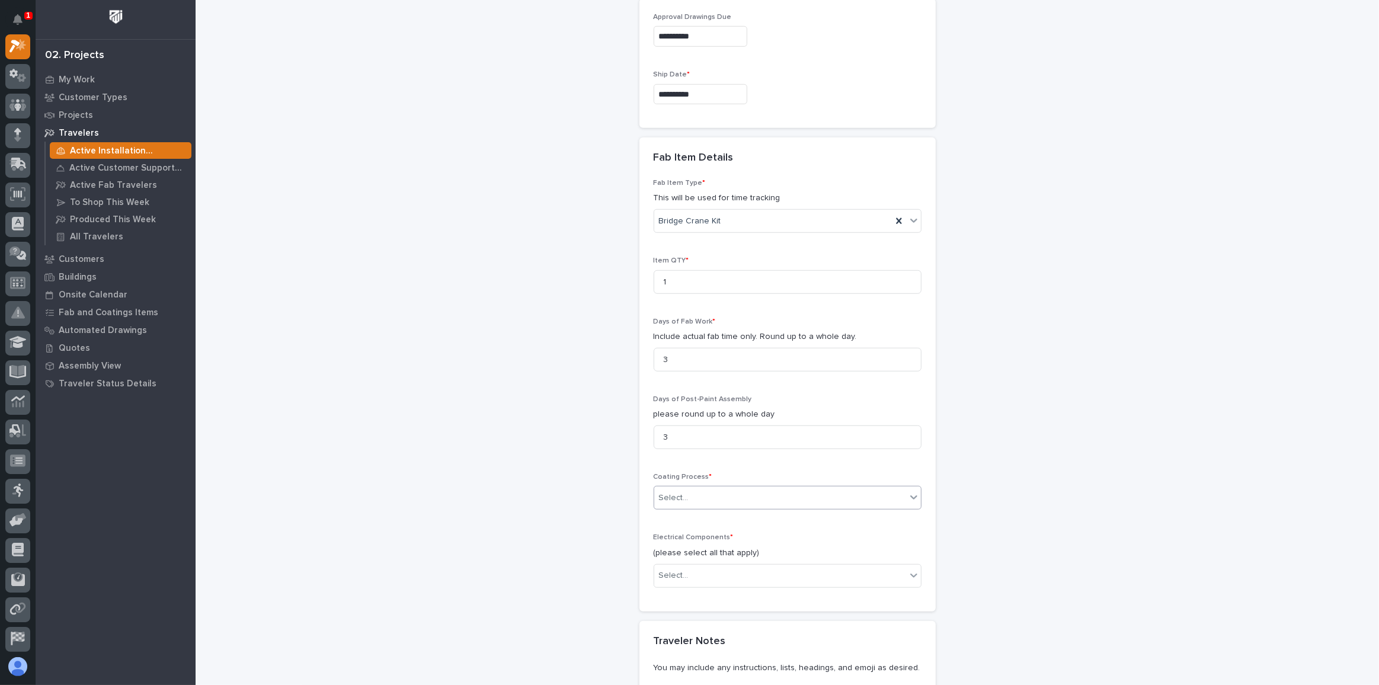
click at [661, 493] on div "Select..." at bounding box center [674, 498] width 30 height 12
click at [663, 534] on div "In-House Paint/Powder" at bounding box center [783, 535] width 267 height 21
click at [671, 569] on div "Select..." at bounding box center [674, 575] width 30 height 12
click at [675, 613] on div "Motorized End Trucks" at bounding box center [783, 613] width 267 height 21
click at [911, 574] on icon at bounding box center [913, 576] width 7 height 4
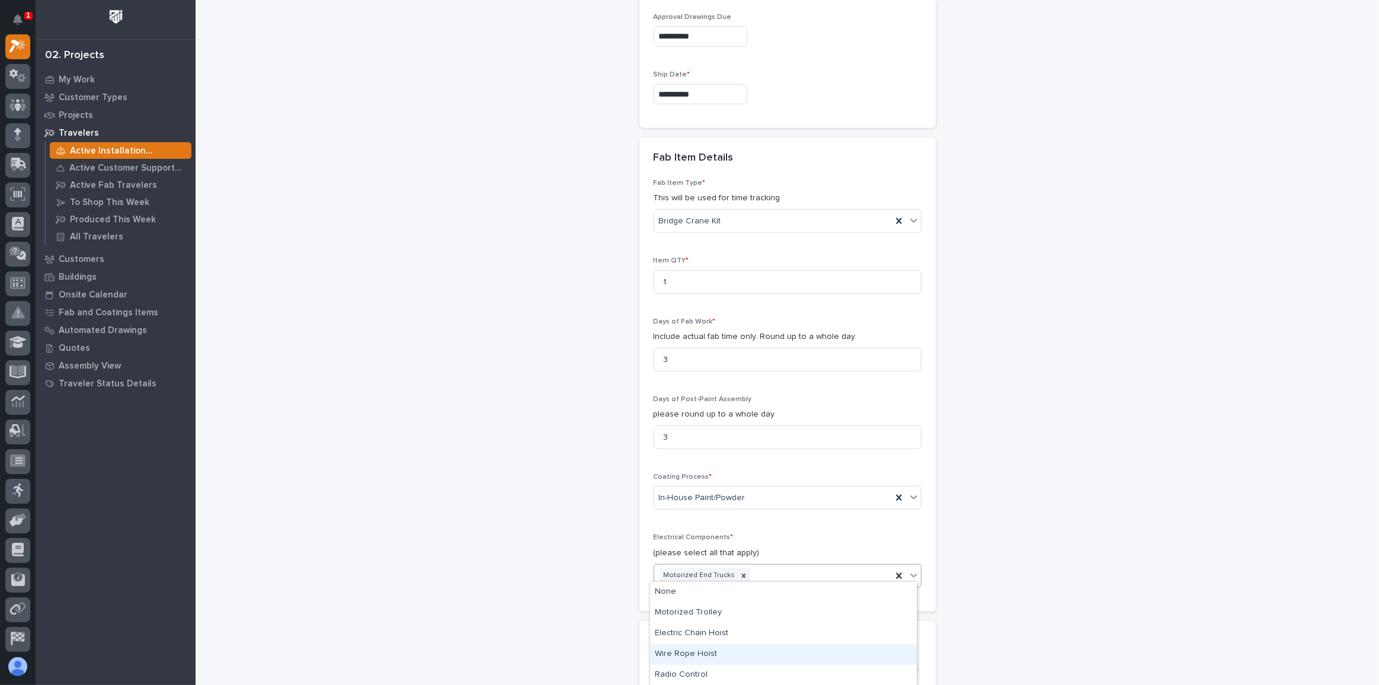
click at [689, 652] on div "Wire Rope Hoist" at bounding box center [783, 654] width 267 height 21
click at [911, 569] on icon at bounding box center [914, 575] width 12 height 12
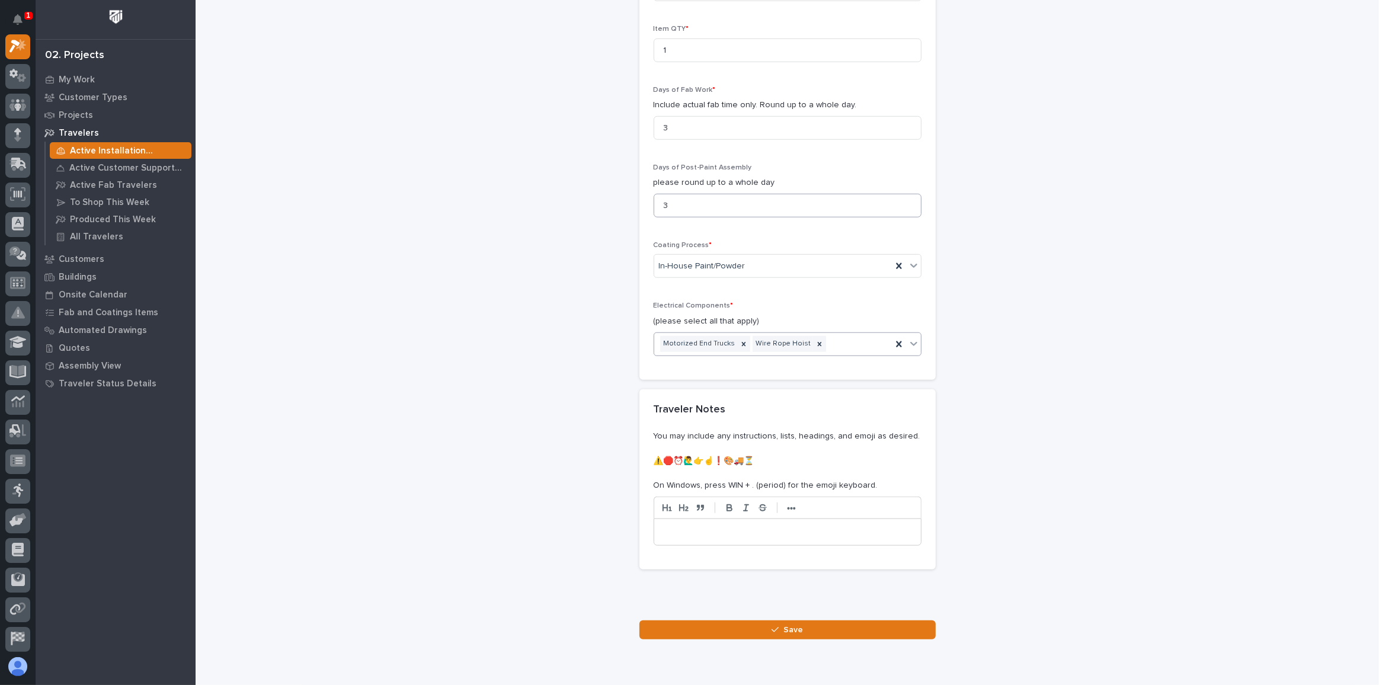
scroll to position [1186, 0]
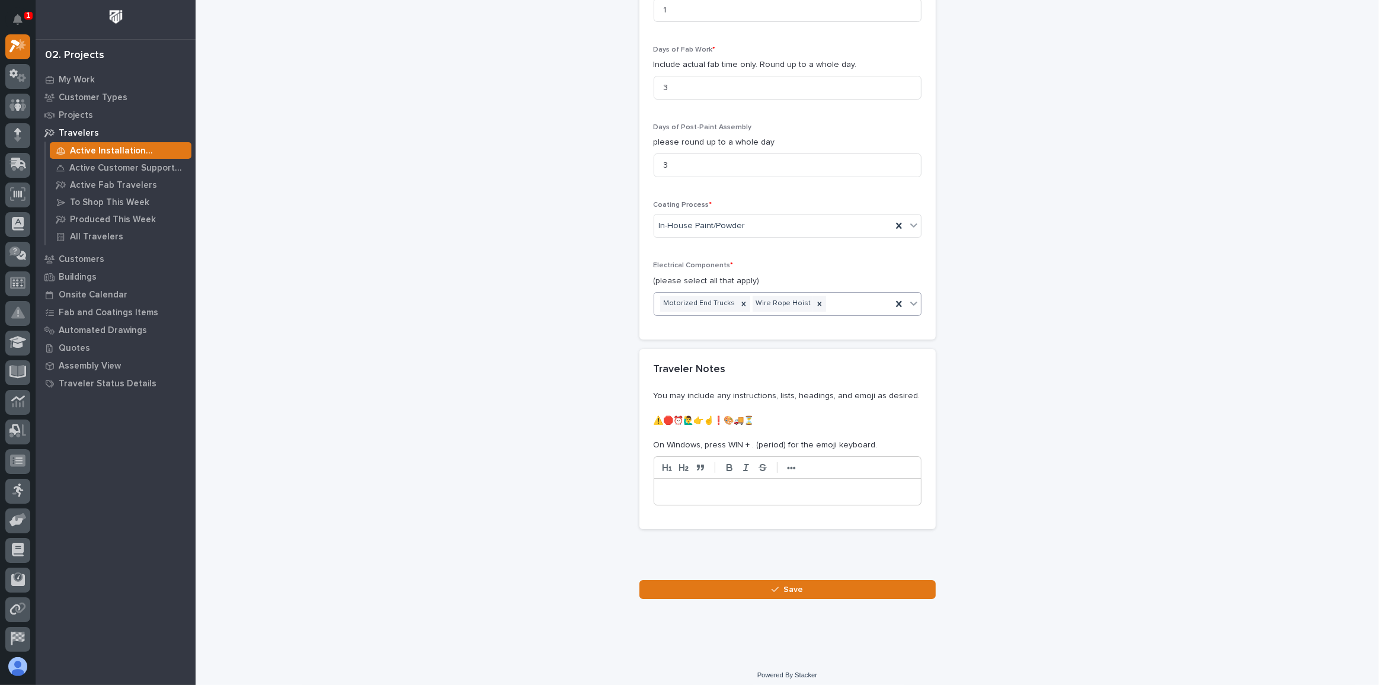
click at [908, 297] on icon at bounding box center [914, 303] width 12 height 12
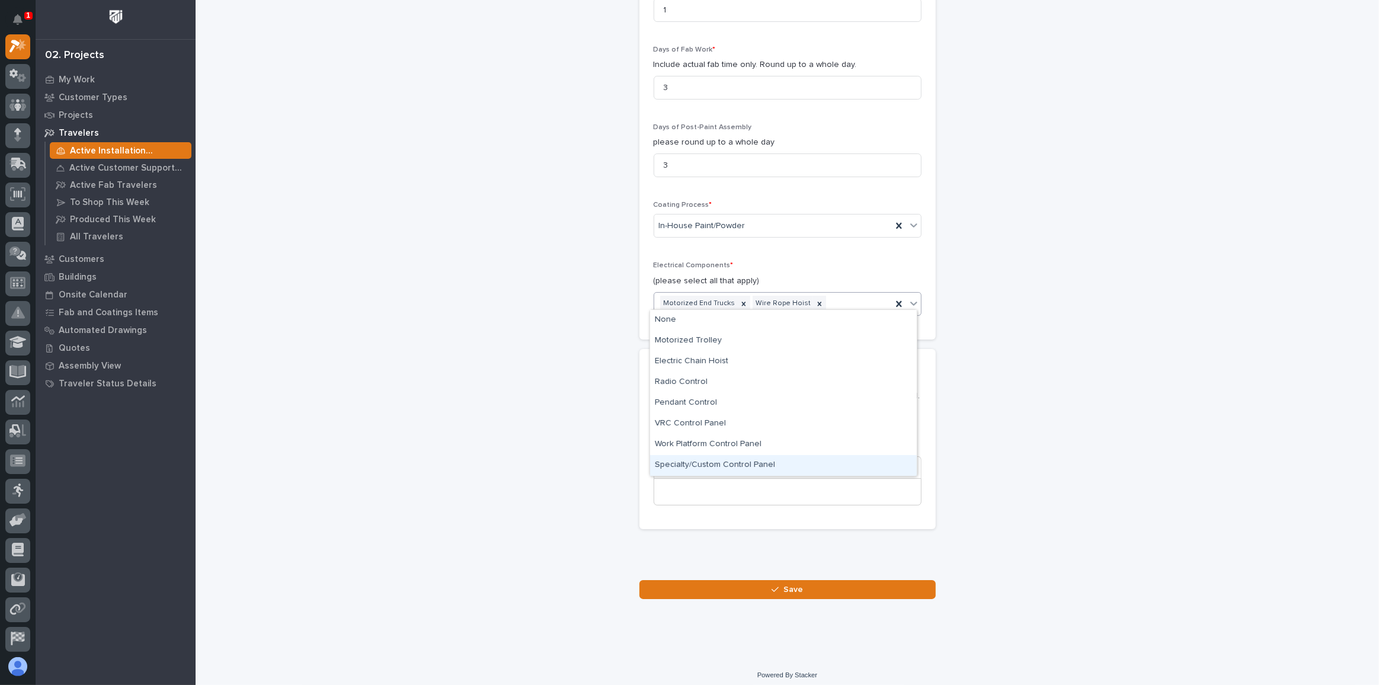
click at [690, 463] on div "Specialty/Custom Control Panel" at bounding box center [783, 465] width 267 height 21
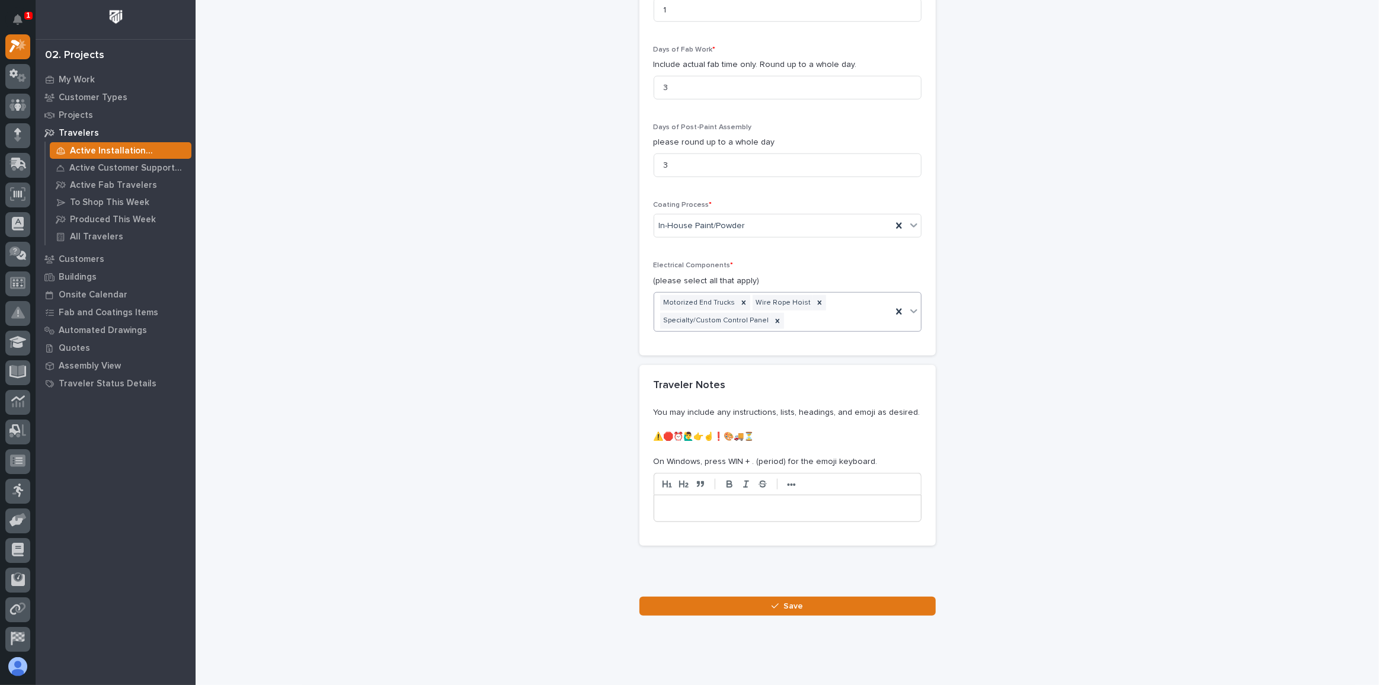
click at [672, 502] on p at bounding box center [787, 508] width 249 height 12
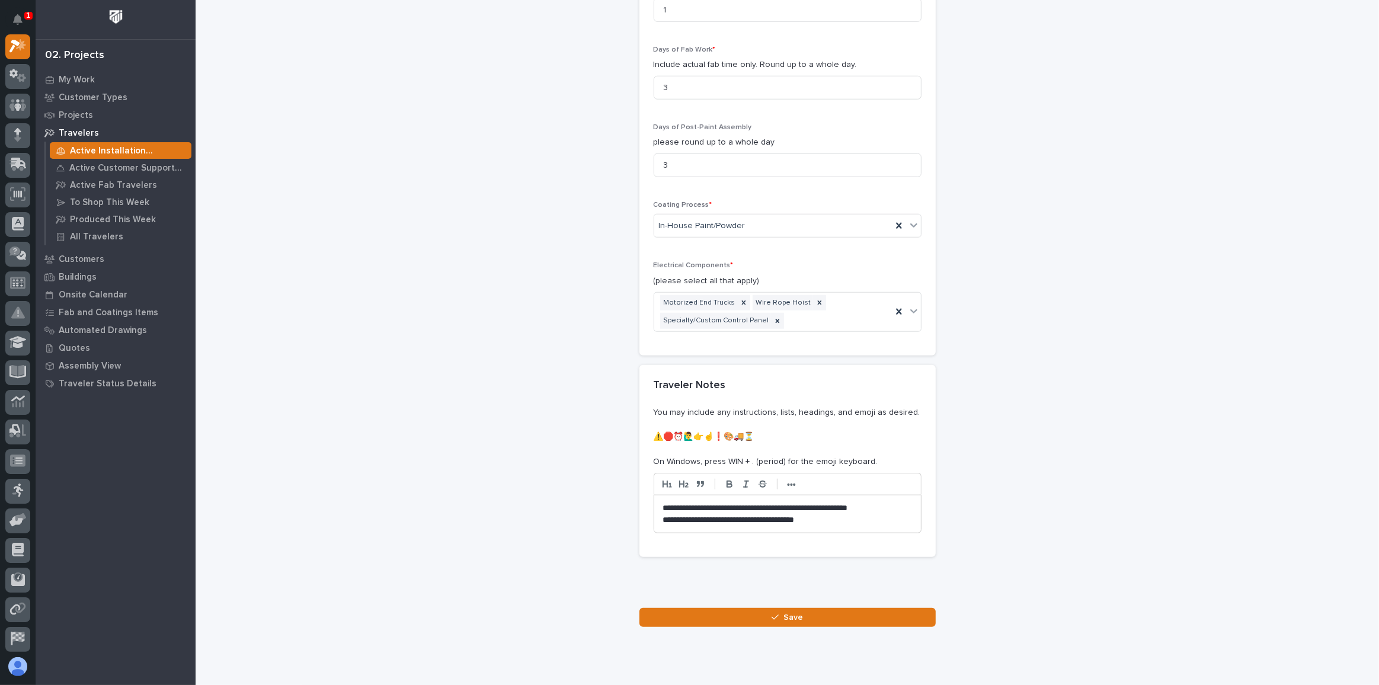
click at [752, 514] on p "**********" at bounding box center [787, 520] width 249 height 12
click at [837, 514] on p "**********" at bounding box center [787, 520] width 249 height 12
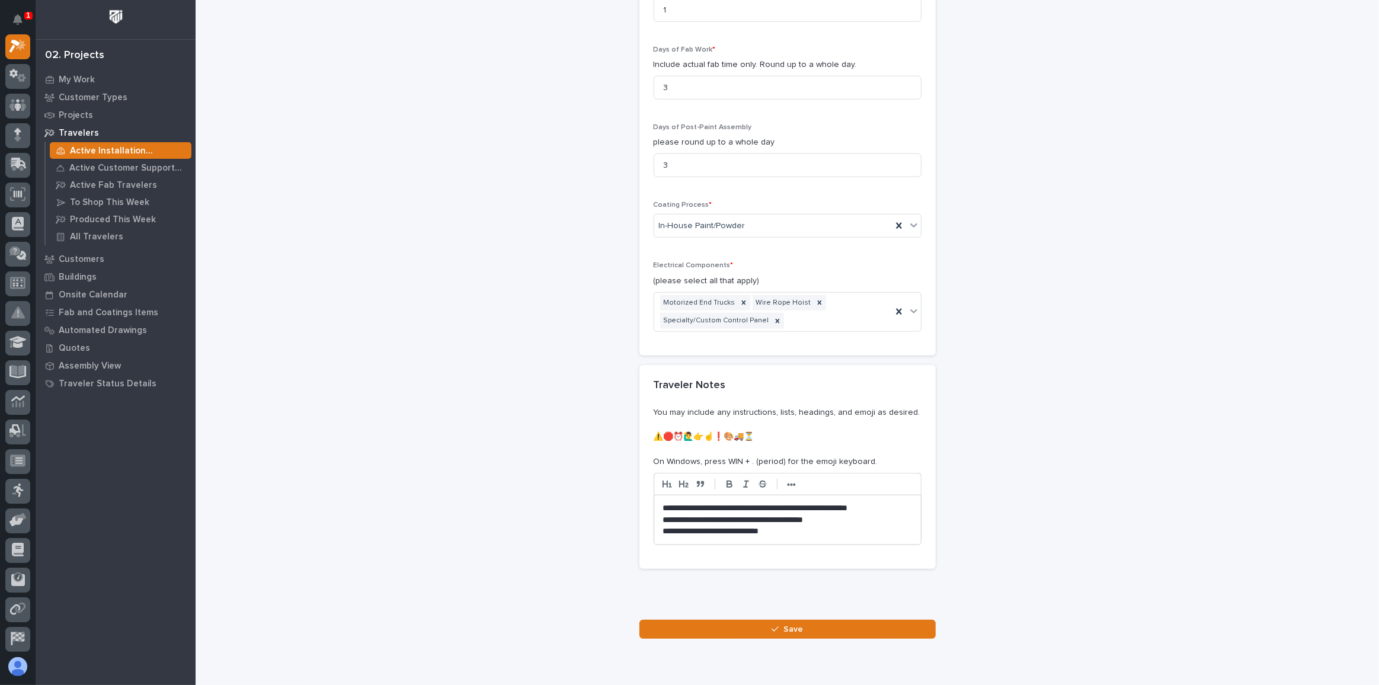
click at [664, 502] on p "**********" at bounding box center [787, 508] width 249 height 12
click at [663, 514] on p "**********" at bounding box center [787, 520] width 249 height 12
click at [722, 430] on p "You may include any instructions, lists, headings, and emoji as desired. ⚠️🛑⏰🙋‍…" at bounding box center [788, 437] width 268 height 62
click at [658, 513] on div "**********" at bounding box center [787, 519] width 267 height 49
click at [842, 514] on p "**********" at bounding box center [787, 520] width 249 height 12
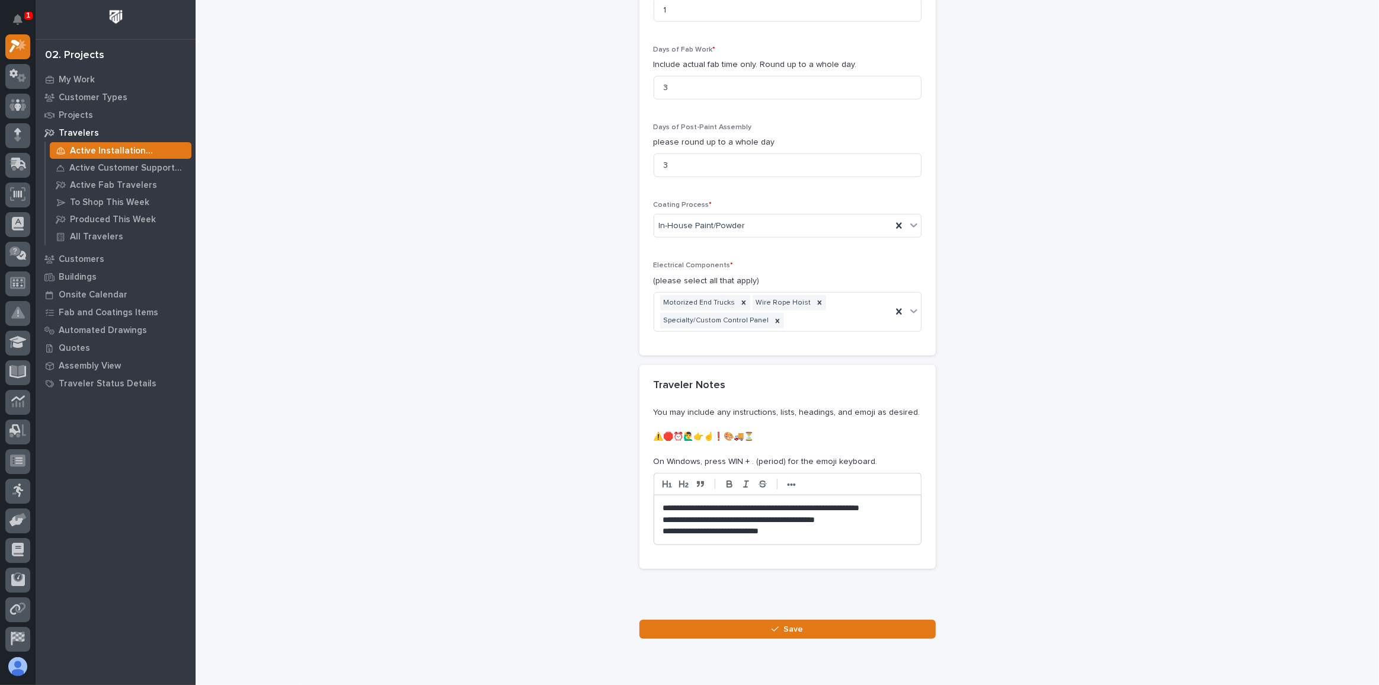
click at [663, 526] on p "**********" at bounding box center [787, 532] width 249 height 12
click at [799, 623] on button "Save" at bounding box center [787, 629] width 296 height 19
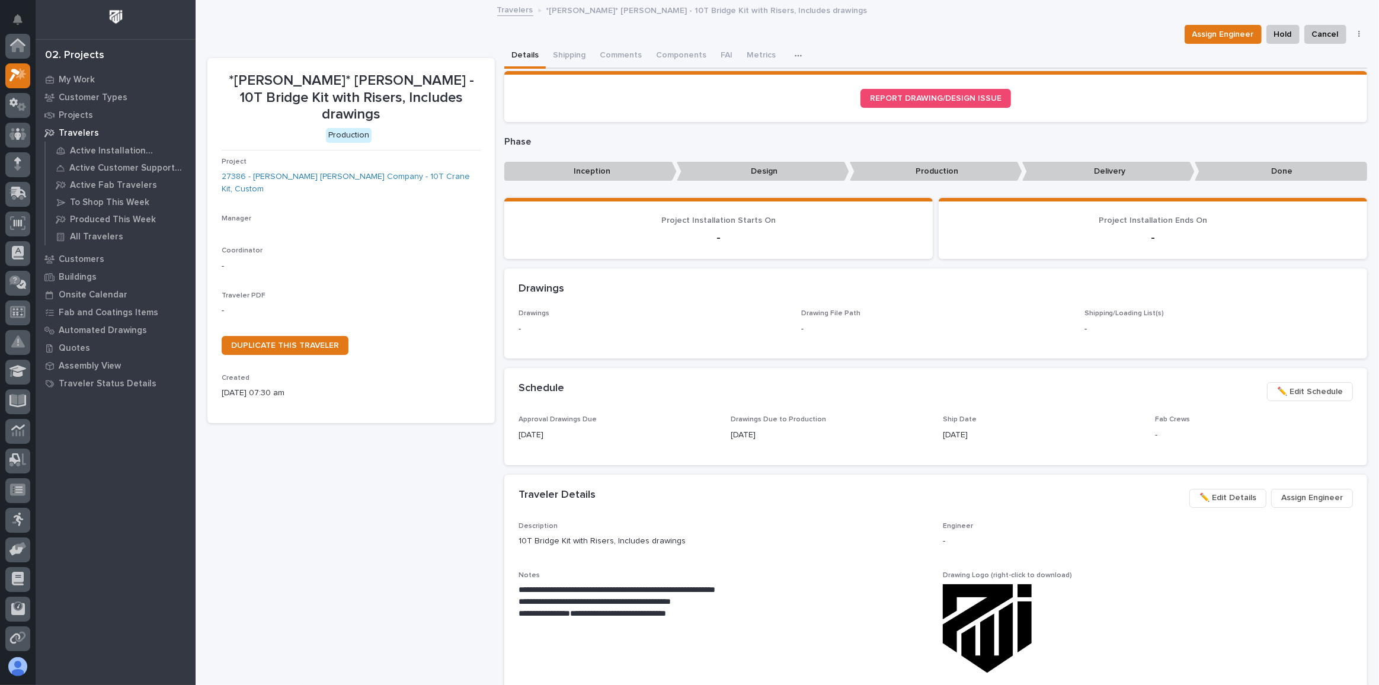
scroll to position [29, 0]
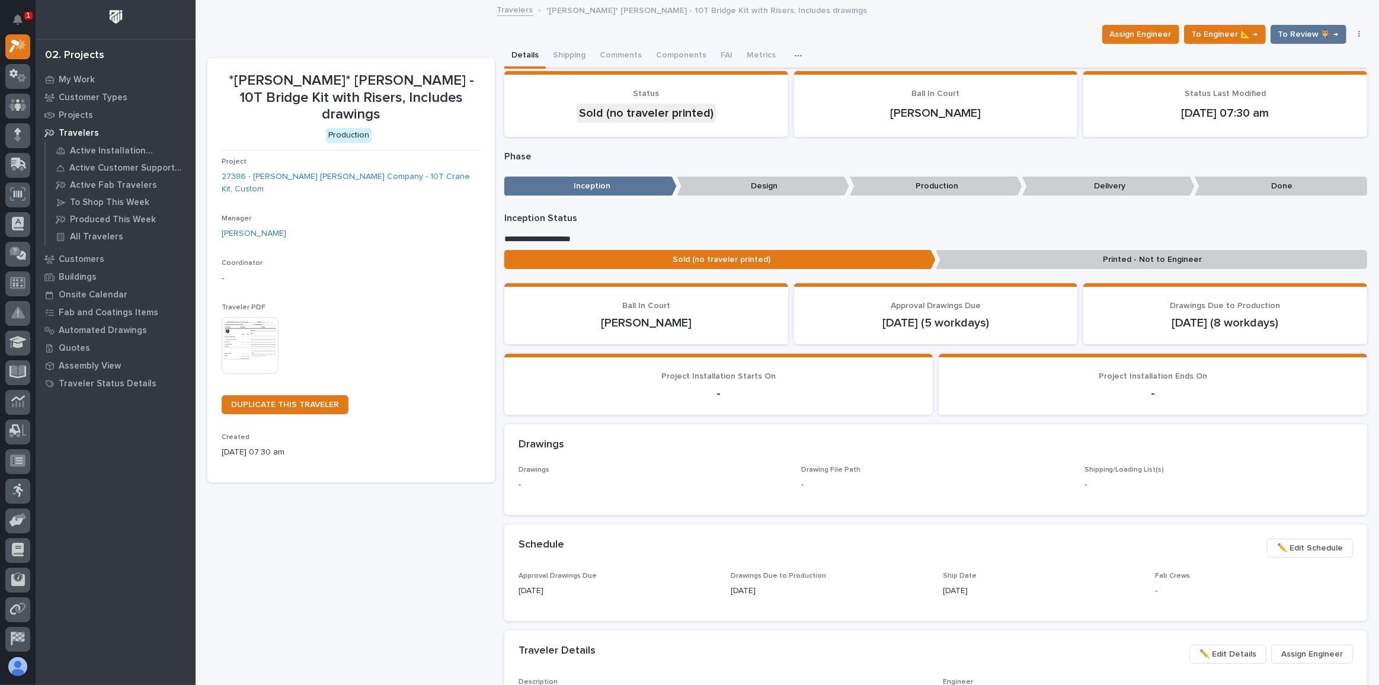
click at [254, 317] on img at bounding box center [250, 345] width 57 height 57
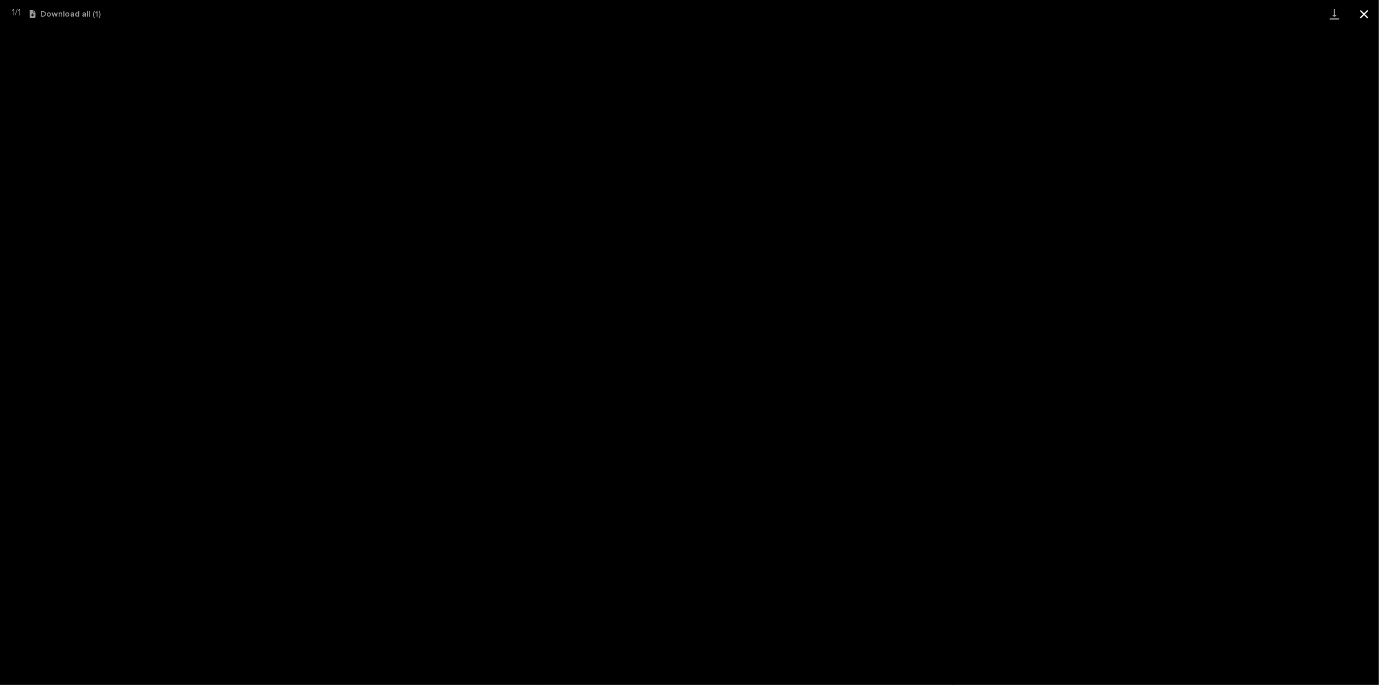
click at [1365, 12] on button "Close gallery" at bounding box center [1364, 14] width 30 height 28
